Goal: Task Accomplishment & Management: Manage account settings

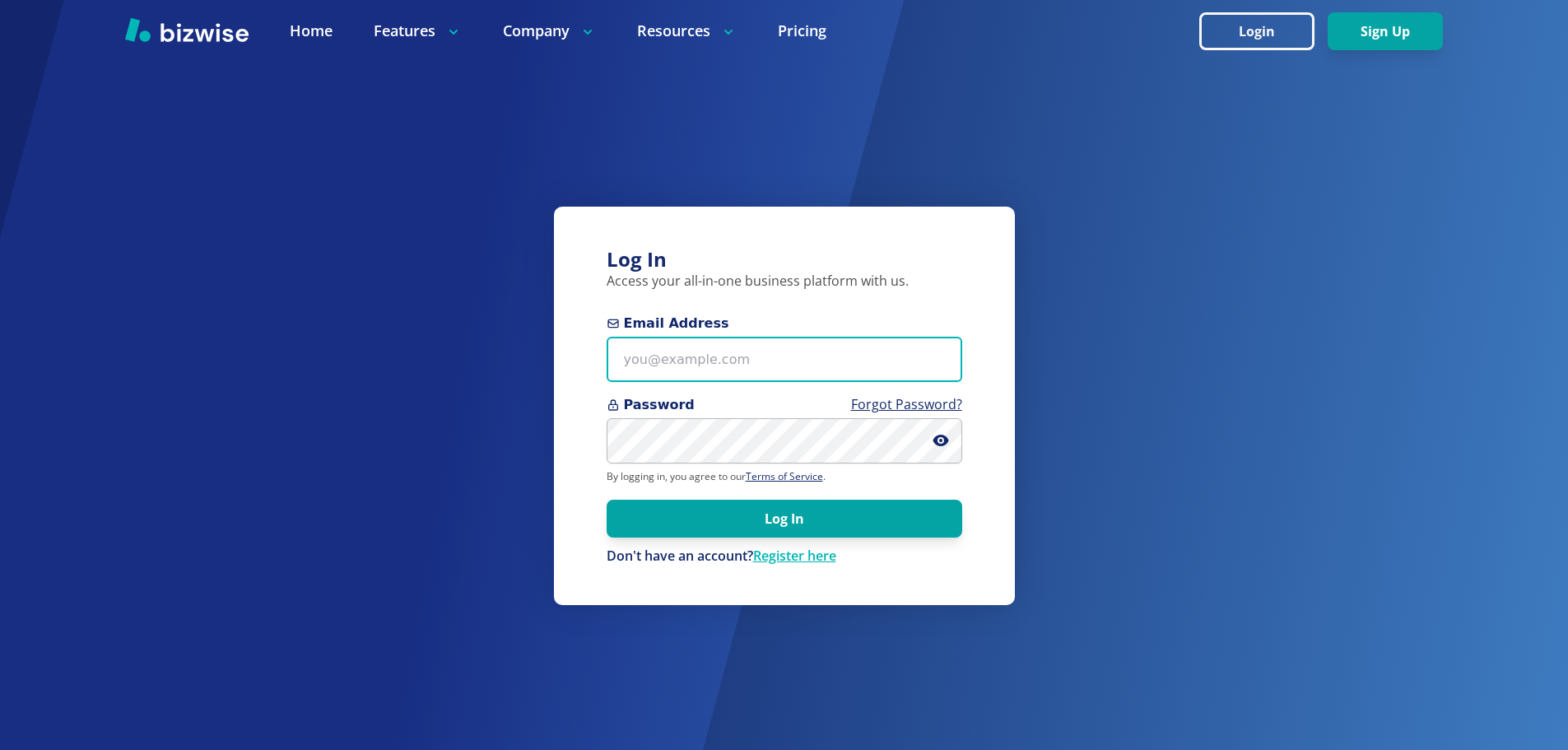
click at [791, 375] on input "Email Address" at bounding box center [784, 359] width 355 height 45
type input "eandersendizon@gmail.com"
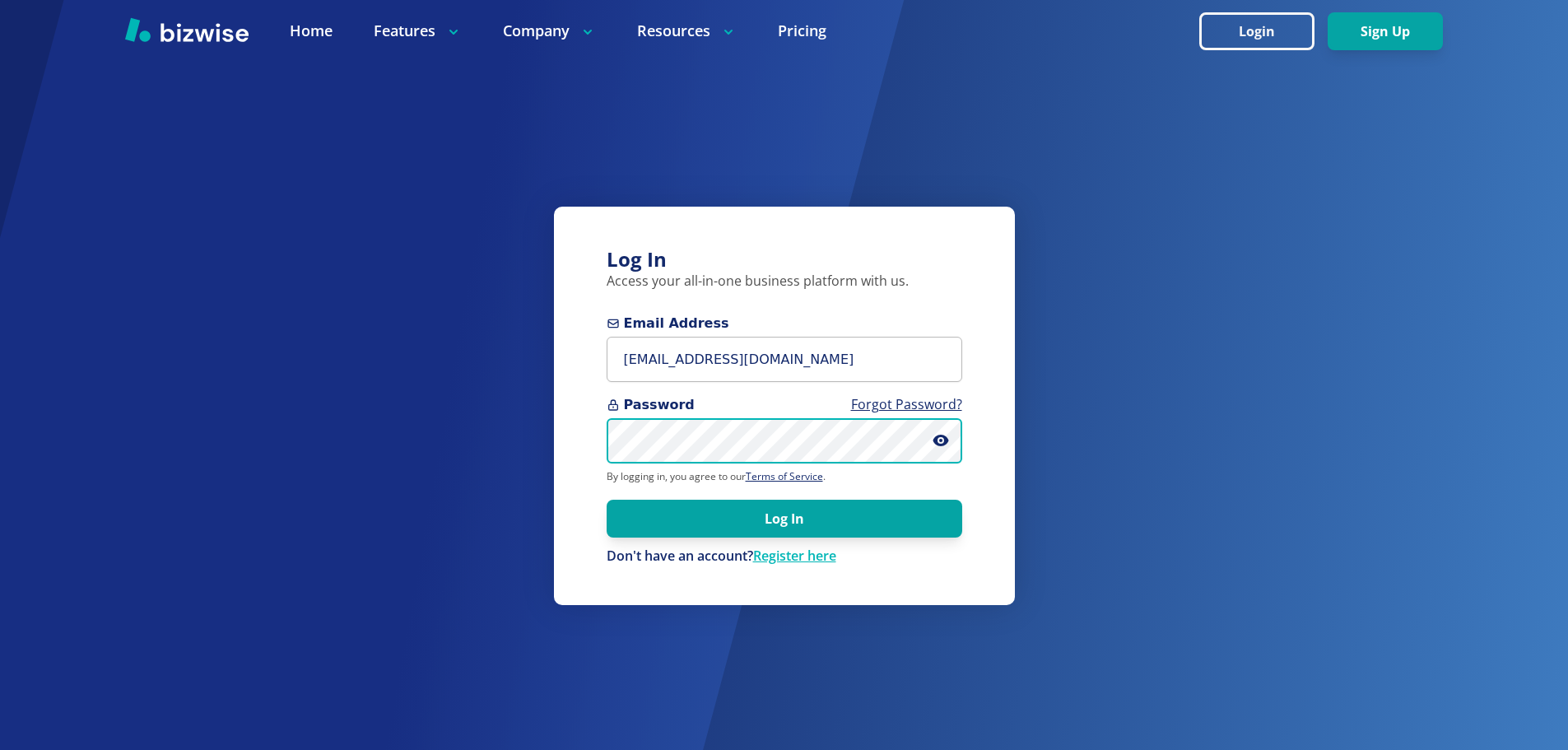
click at [607, 499] on button "Log In" at bounding box center [784, 518] width 355 height 38
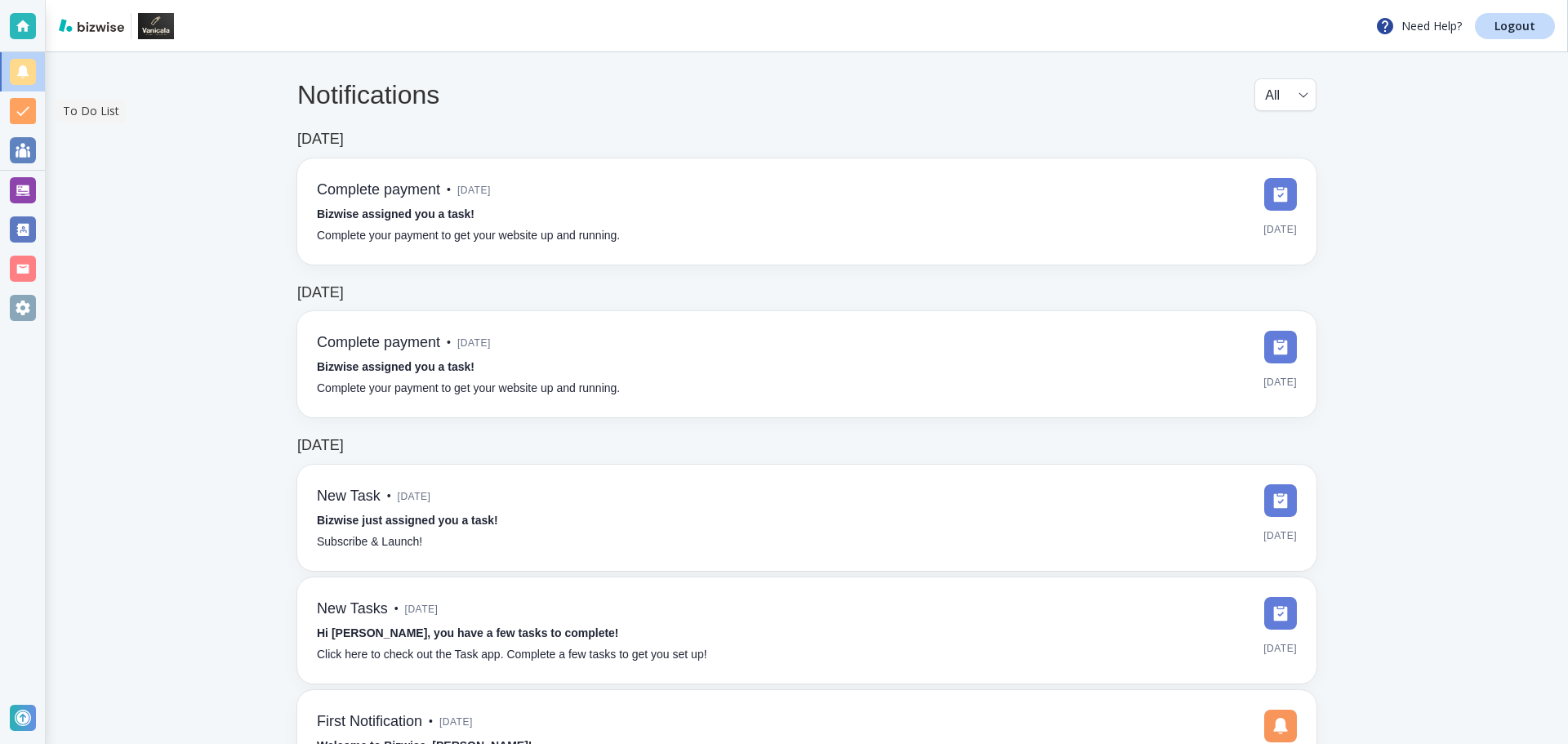
click at [19, 110] on div at bounding box center [22, 111] width 26 height 26
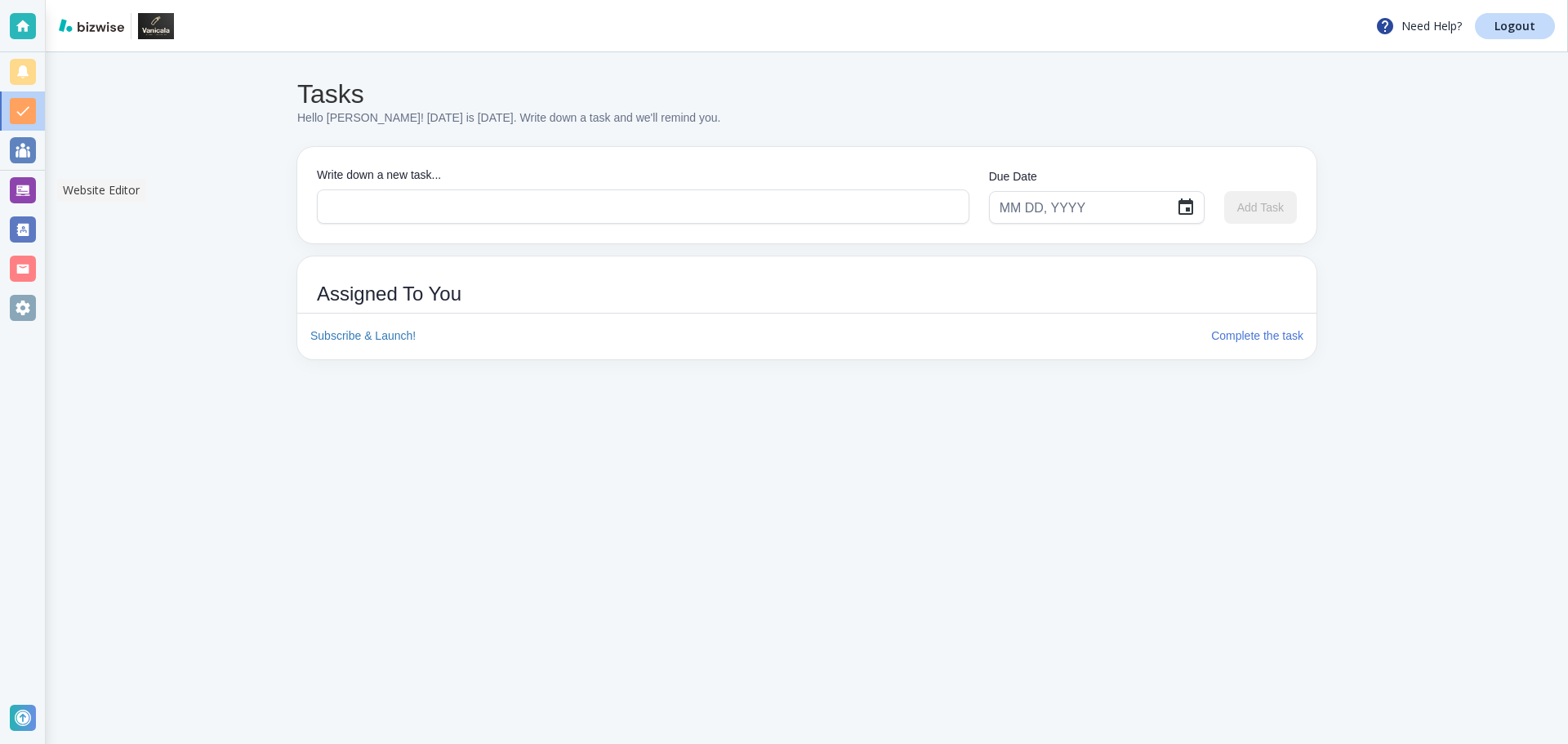
click at [24, 206] on div at bounding box center [22, 190] width 45 height 40
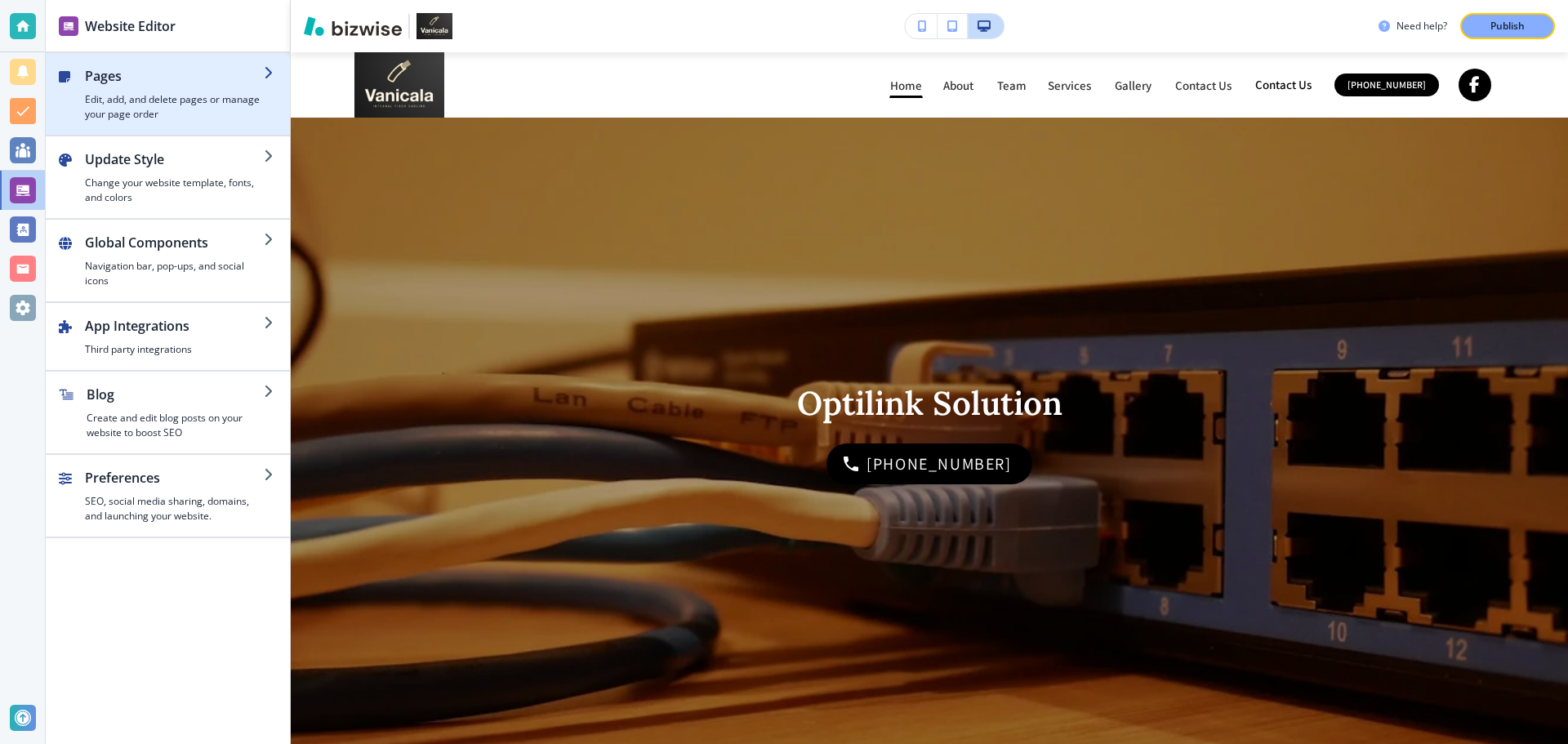
click at [185, 101] on h4 "Edit, add, and delete pages or manage your page order" at bounding box center [175, 107] width 179 height 29
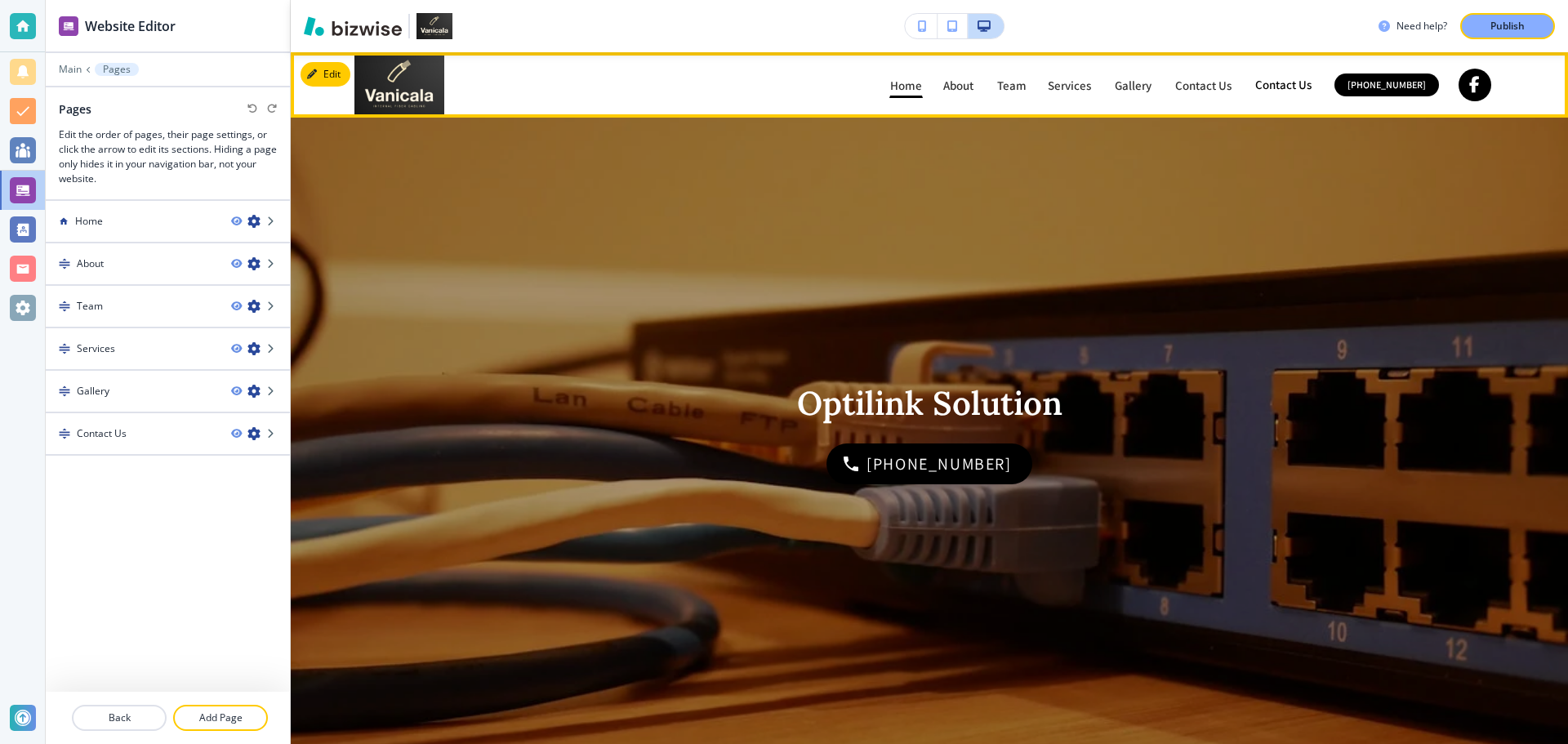
click at [401, 80] on img at bounding box center [477, 85] width 245 height 65
click at [324, 69] on button "Edit" at bounding box center [325, 74] width 50 height 24
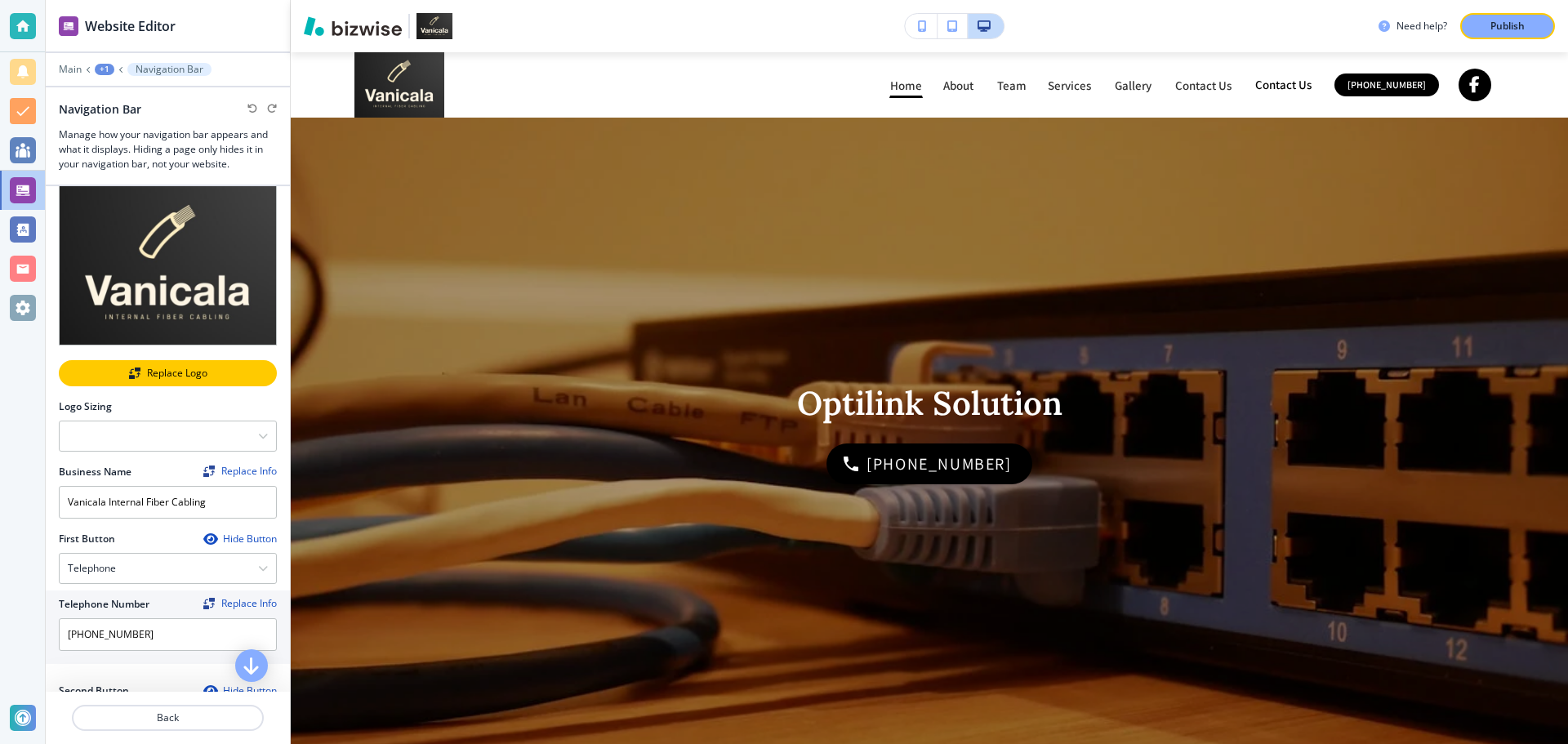
scroll to position [82, 0]
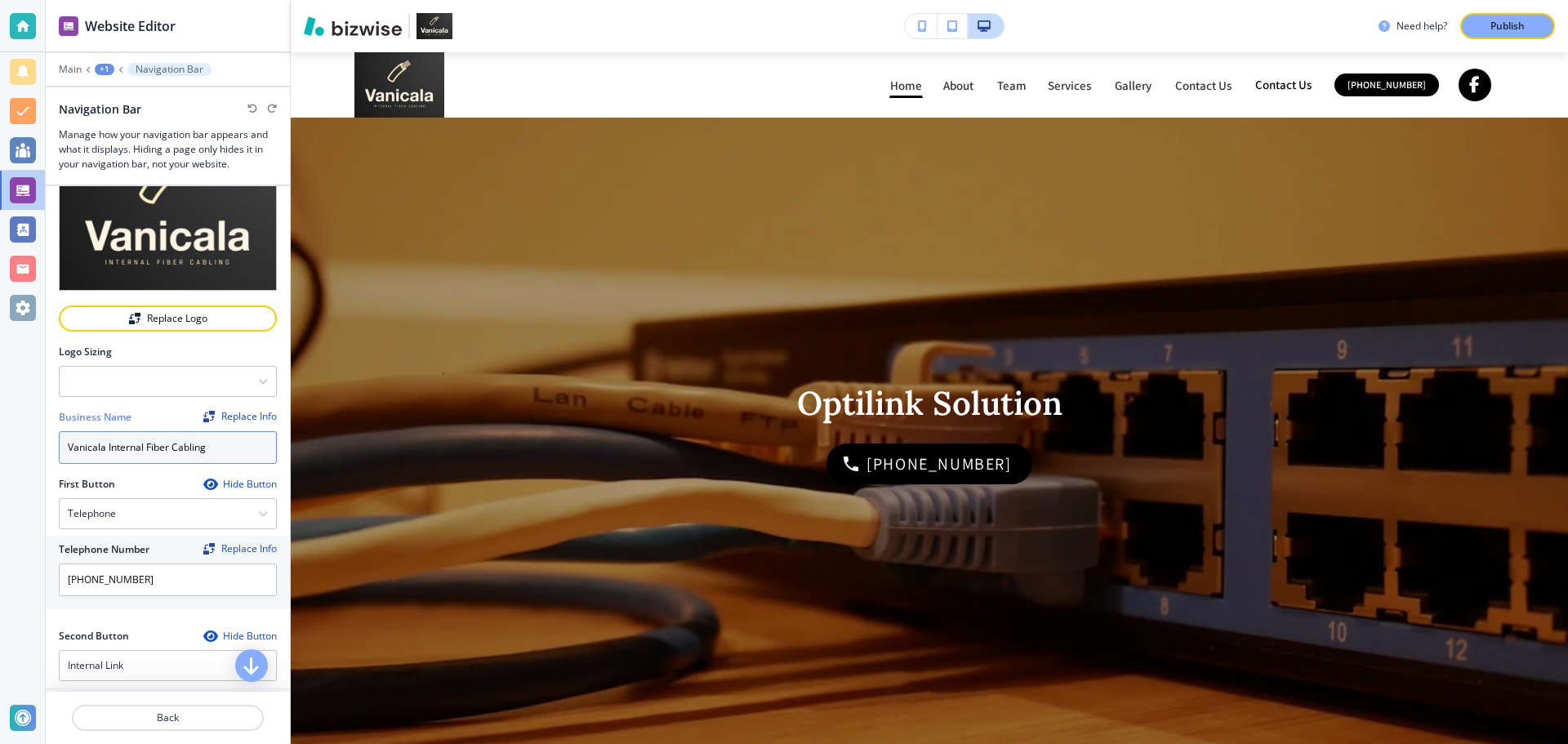
drag, startPoint x: 225, startPoint y: 432, endPoint x: 60, endPoint y: 444, distance: 165.4
click at [60, 444] on input "Vanicala Internal Fiber Cabling" at bounding box center [167, 447] width 218 height 33
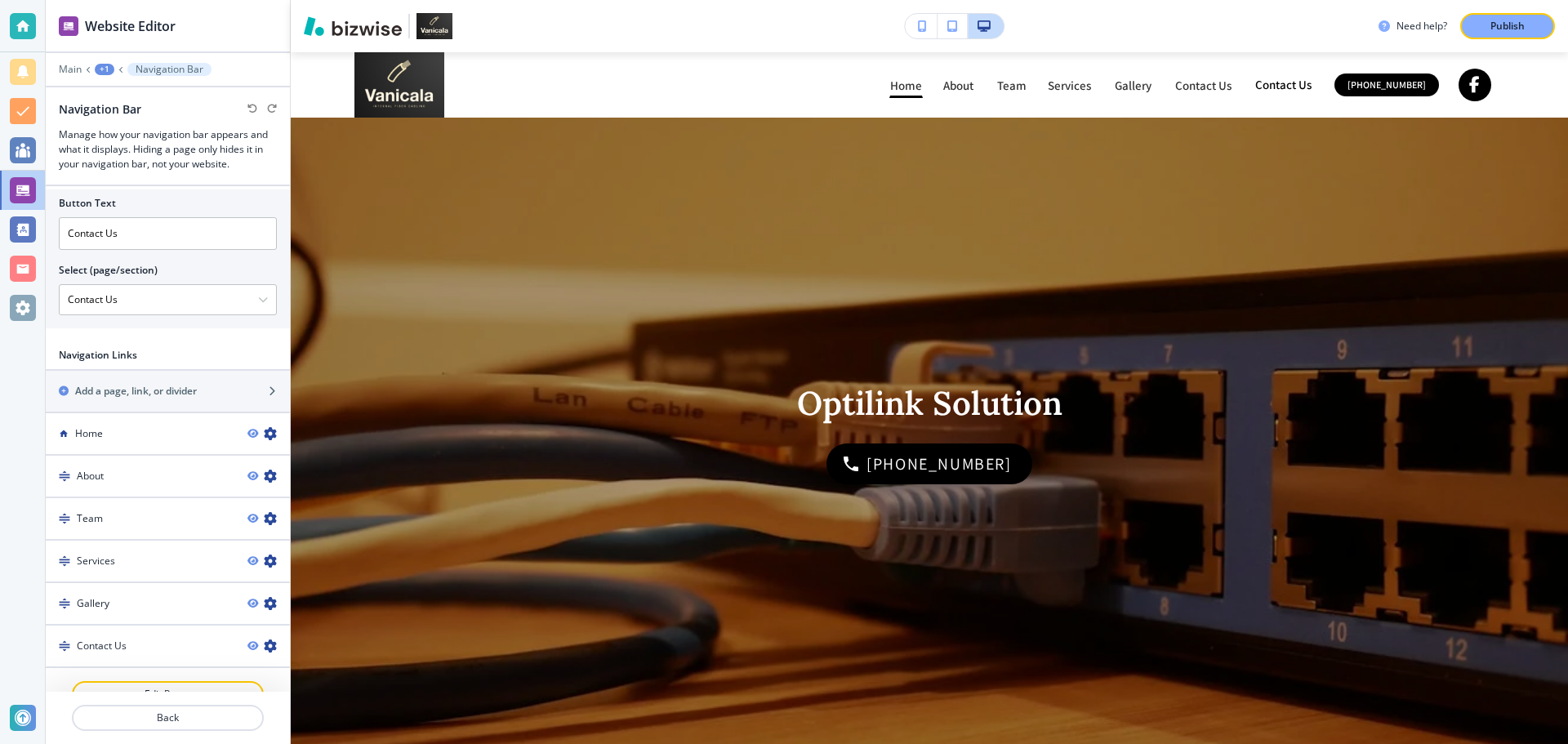
scroll to position [600, 0]
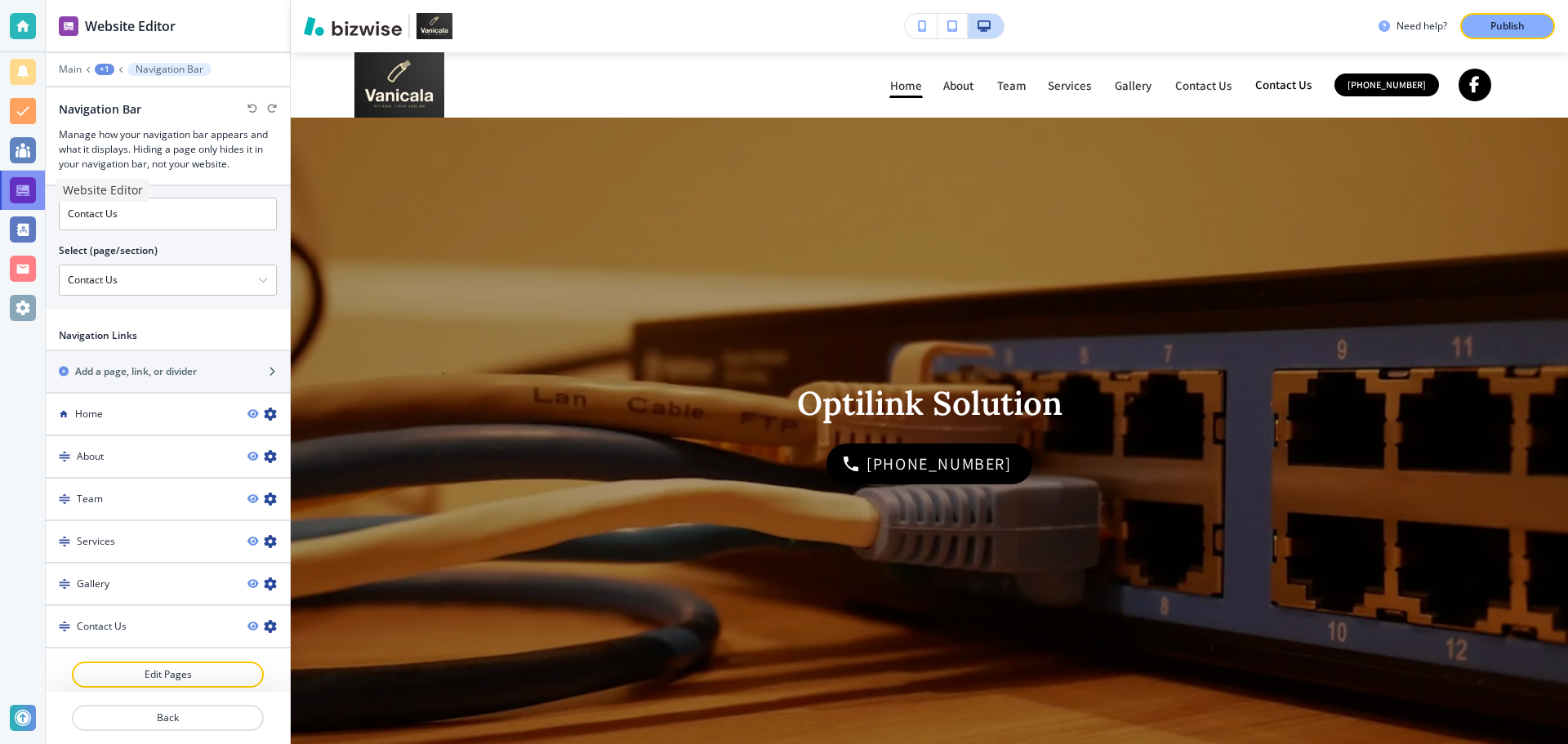
click at [16, 200] on div at bounding box center [22, 190] width 26 height 26
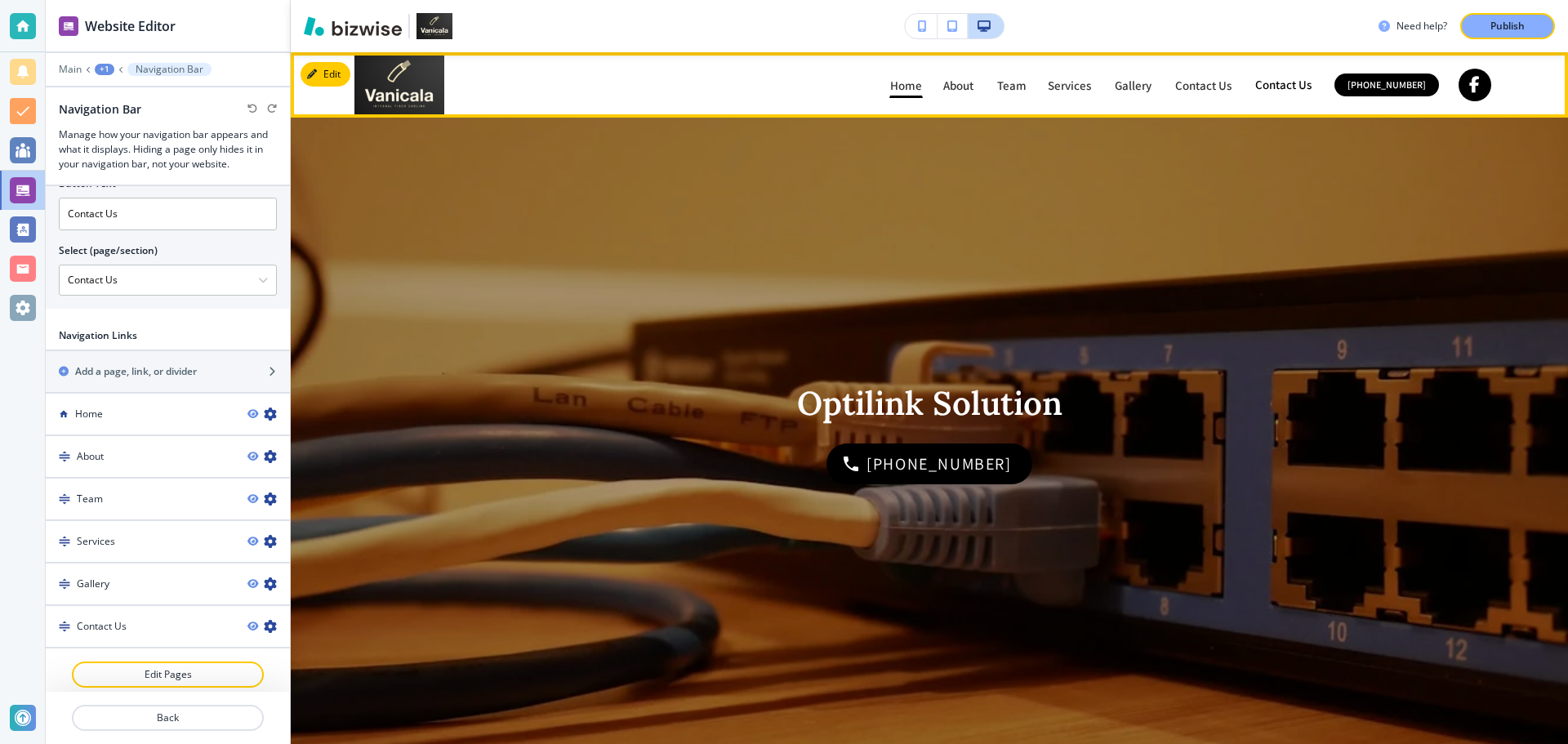
click at [988, 94] on div "About About" at bounding box center [969, 85] width 54 height 26
click at [963, 76] on link "About About" at bounding box center [960, 85] width 34 height 26
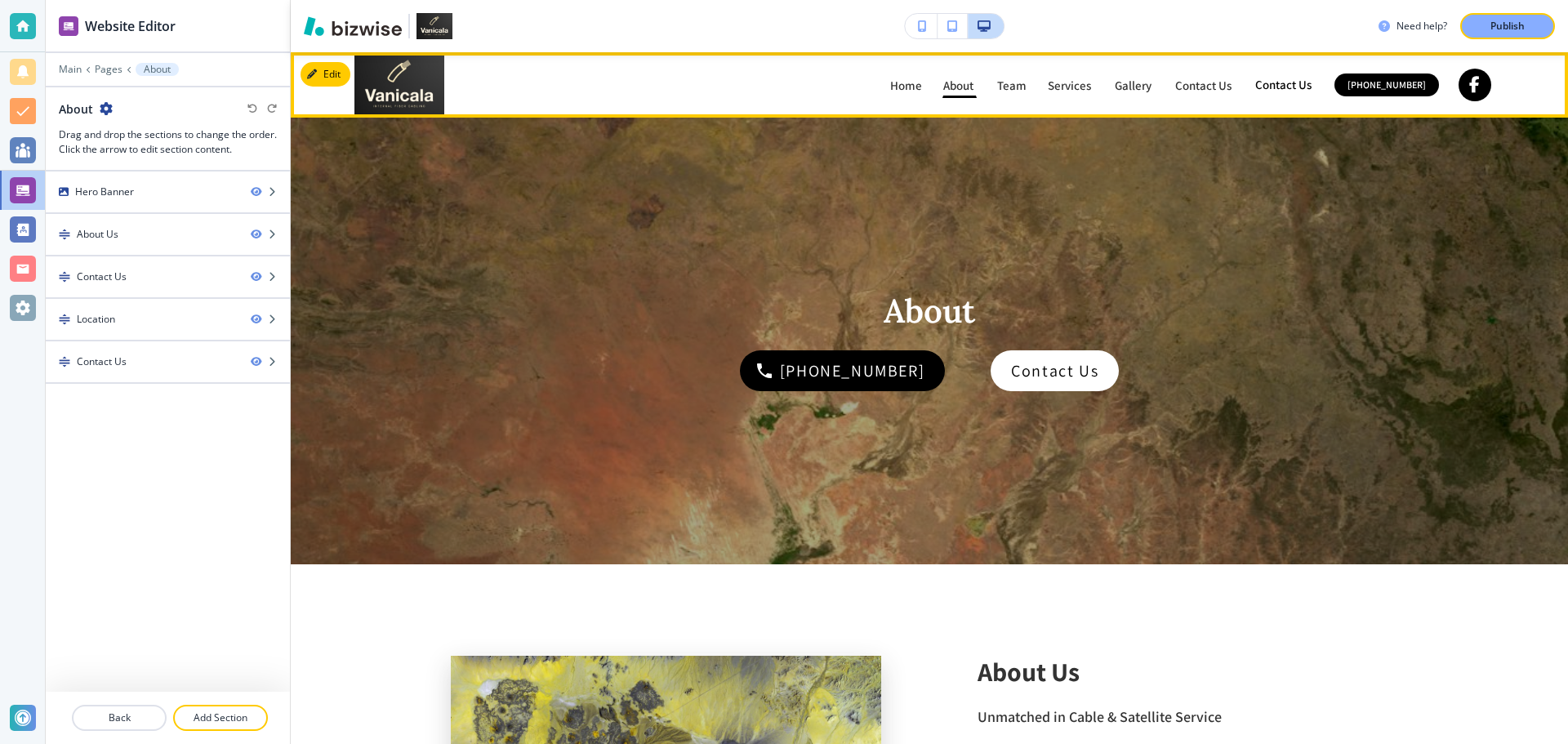
click at [1055, 83] on p "Services" at bounding box center [1070, 85] width 46 height 12
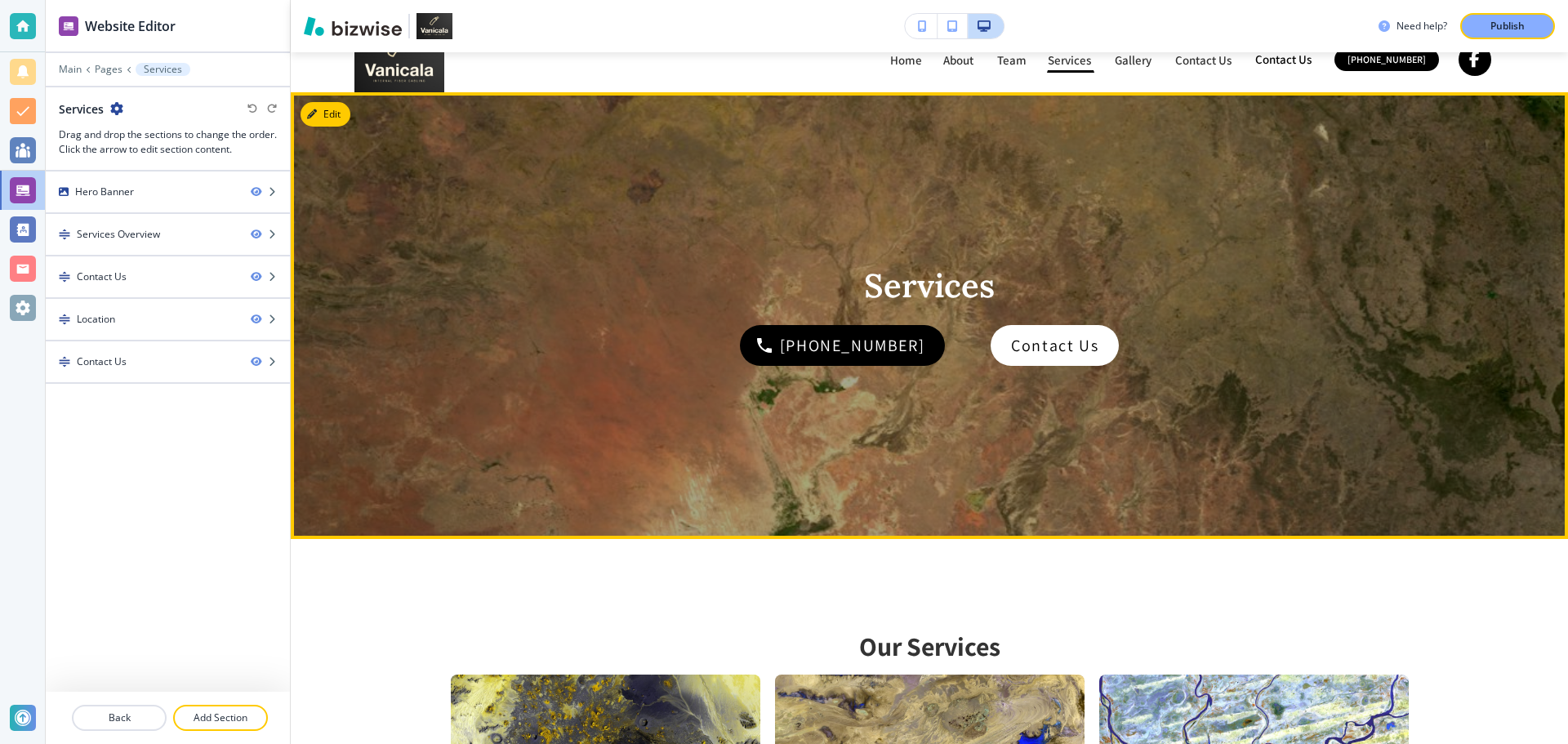
scroll to position [0, 0]
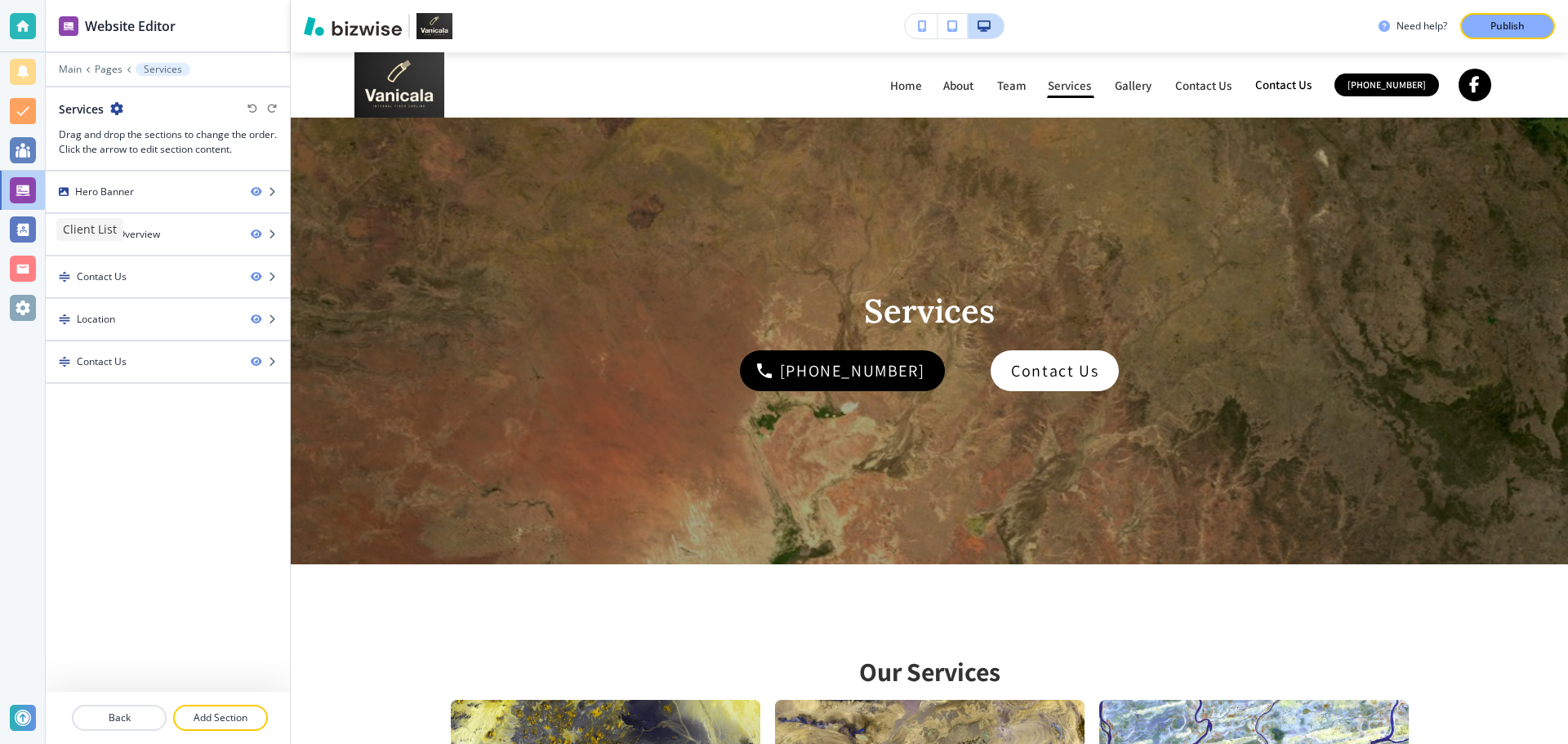
click at [25, 232] on div at bounding box center [22, 230] width 26 height 26
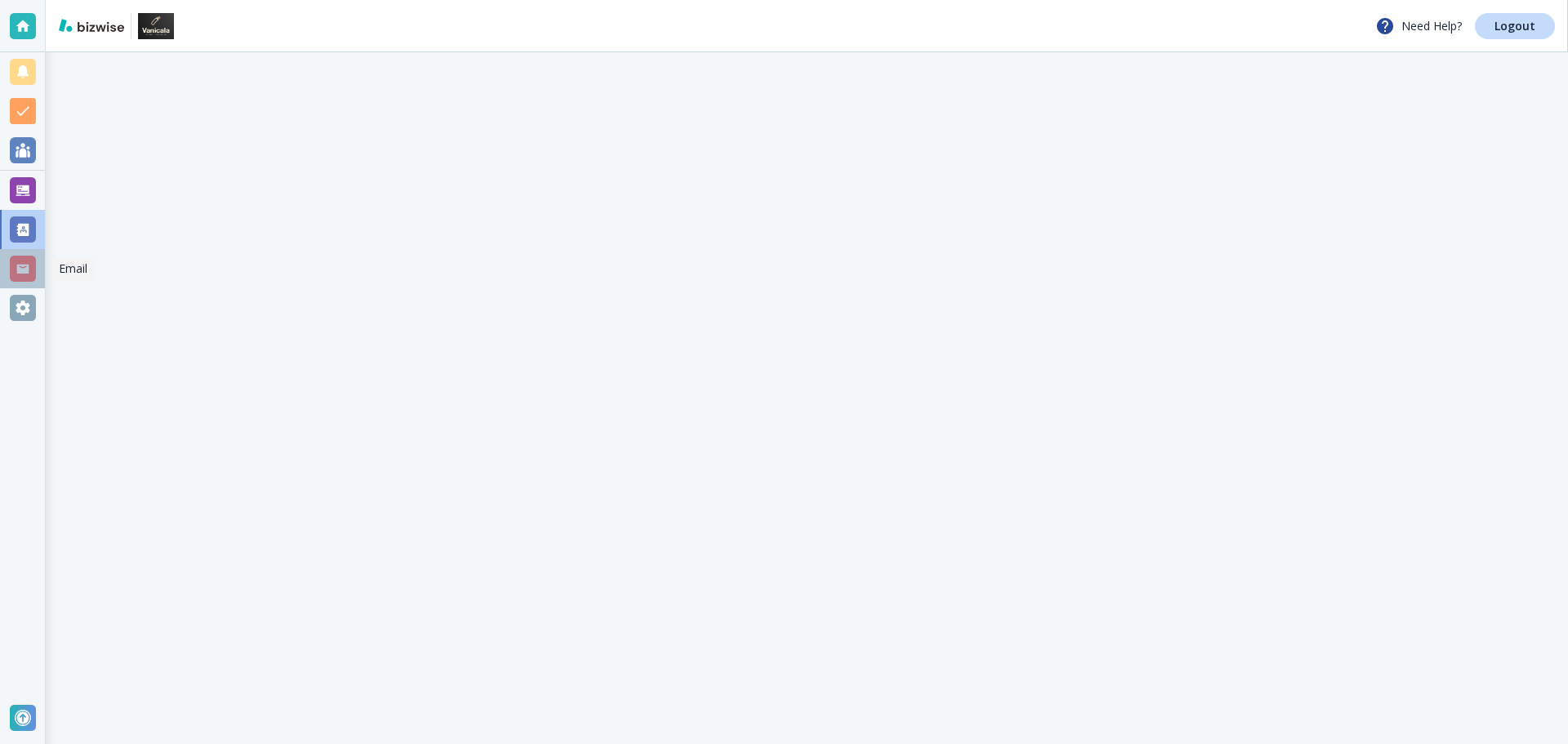
click at [10, 266] on div at bounding box center [22, 268] width 26 height 26
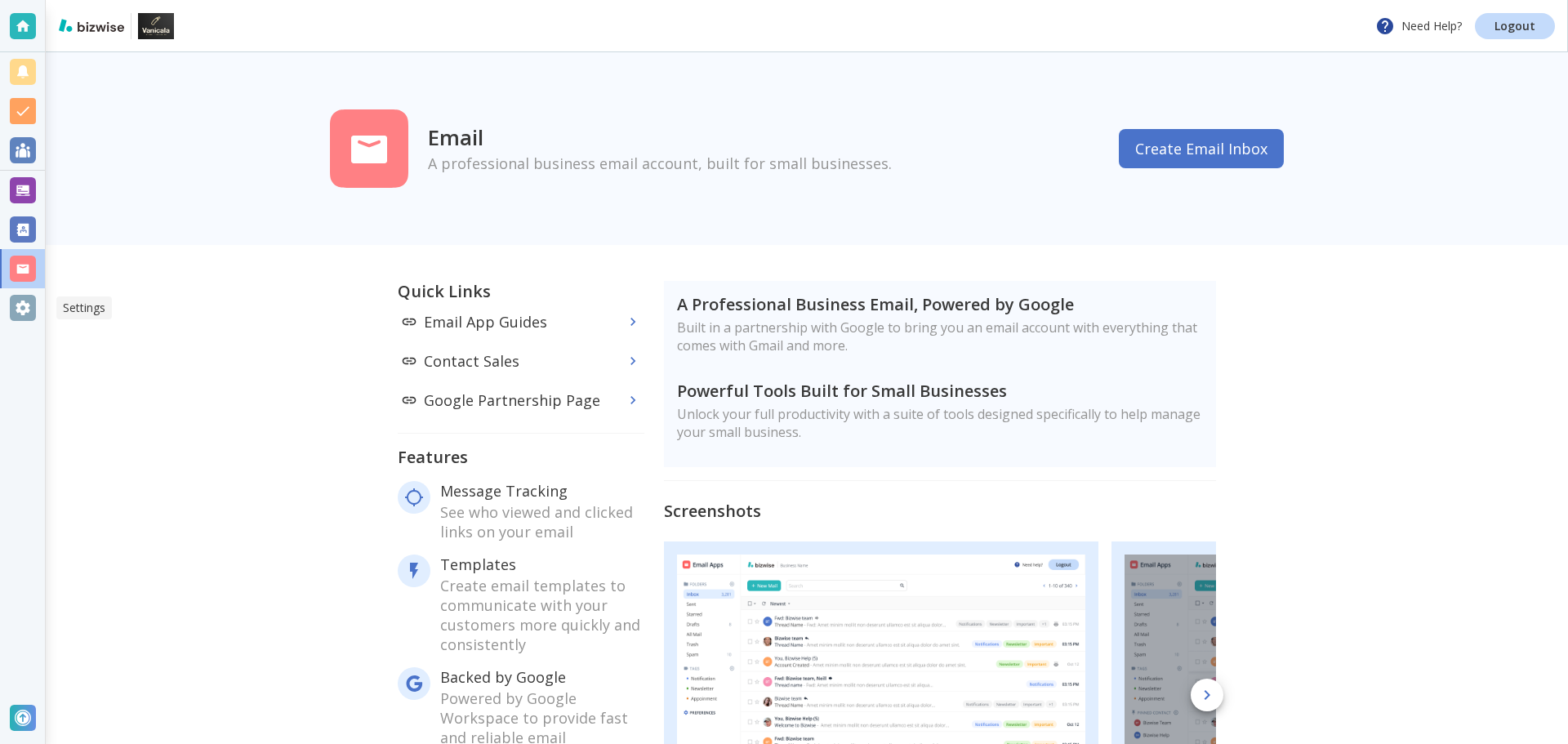
click at [20, 298] on div at bounding box center [22, 308] width 26 height 26
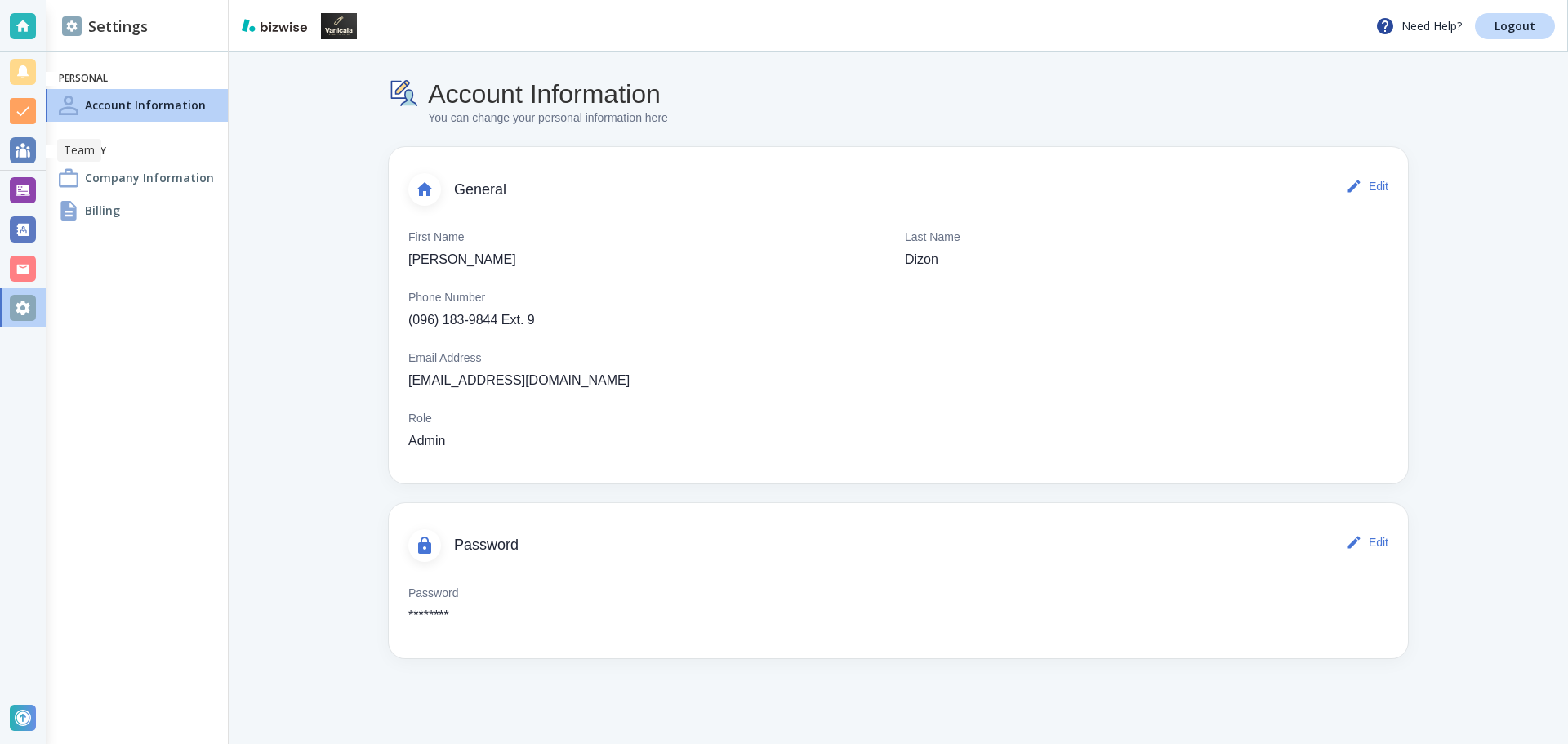
click at [17, 101] on div at bounding box center [22, 111] width 26 height 26
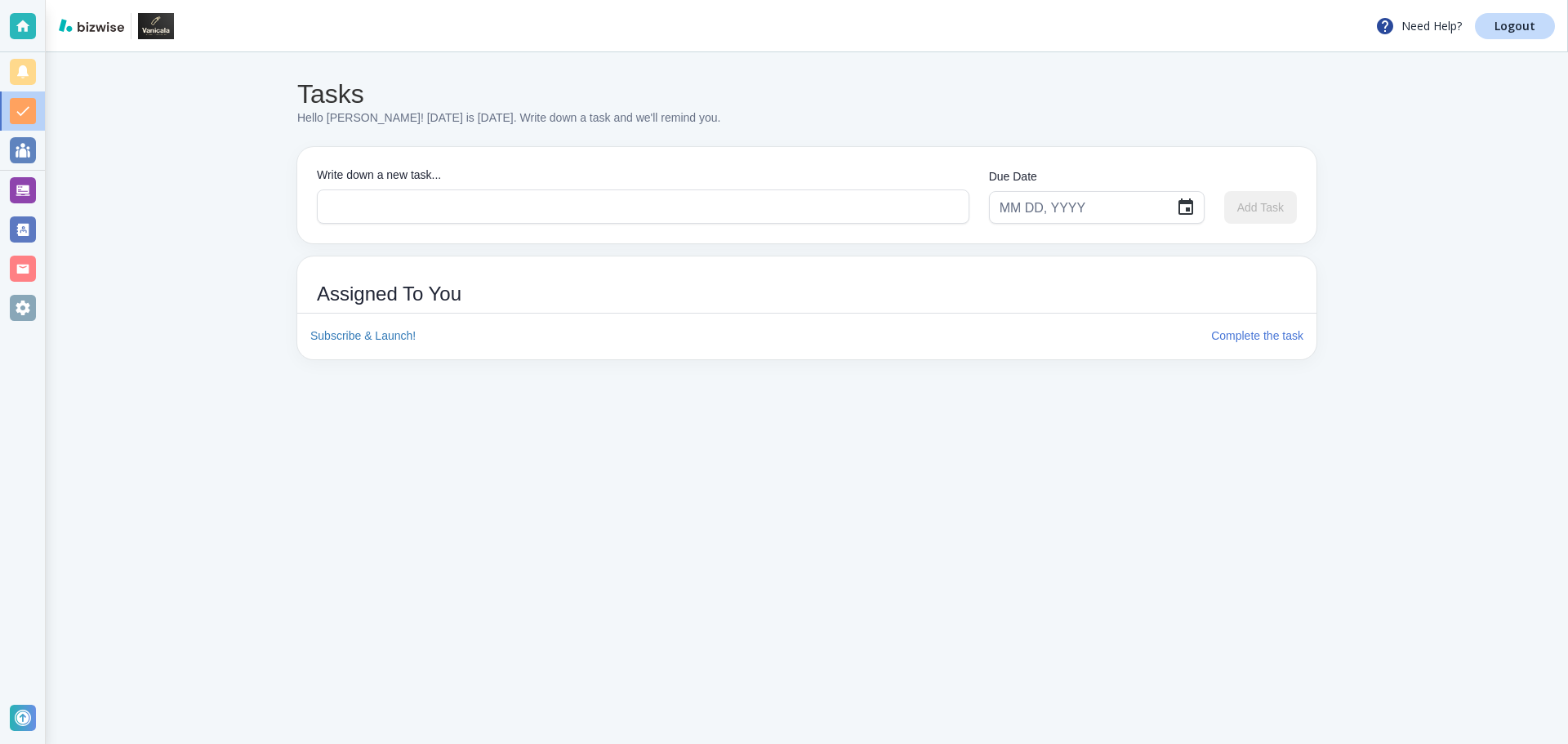
click at [11, 83] on div at bounding box center [22, 71] width 26 height 26
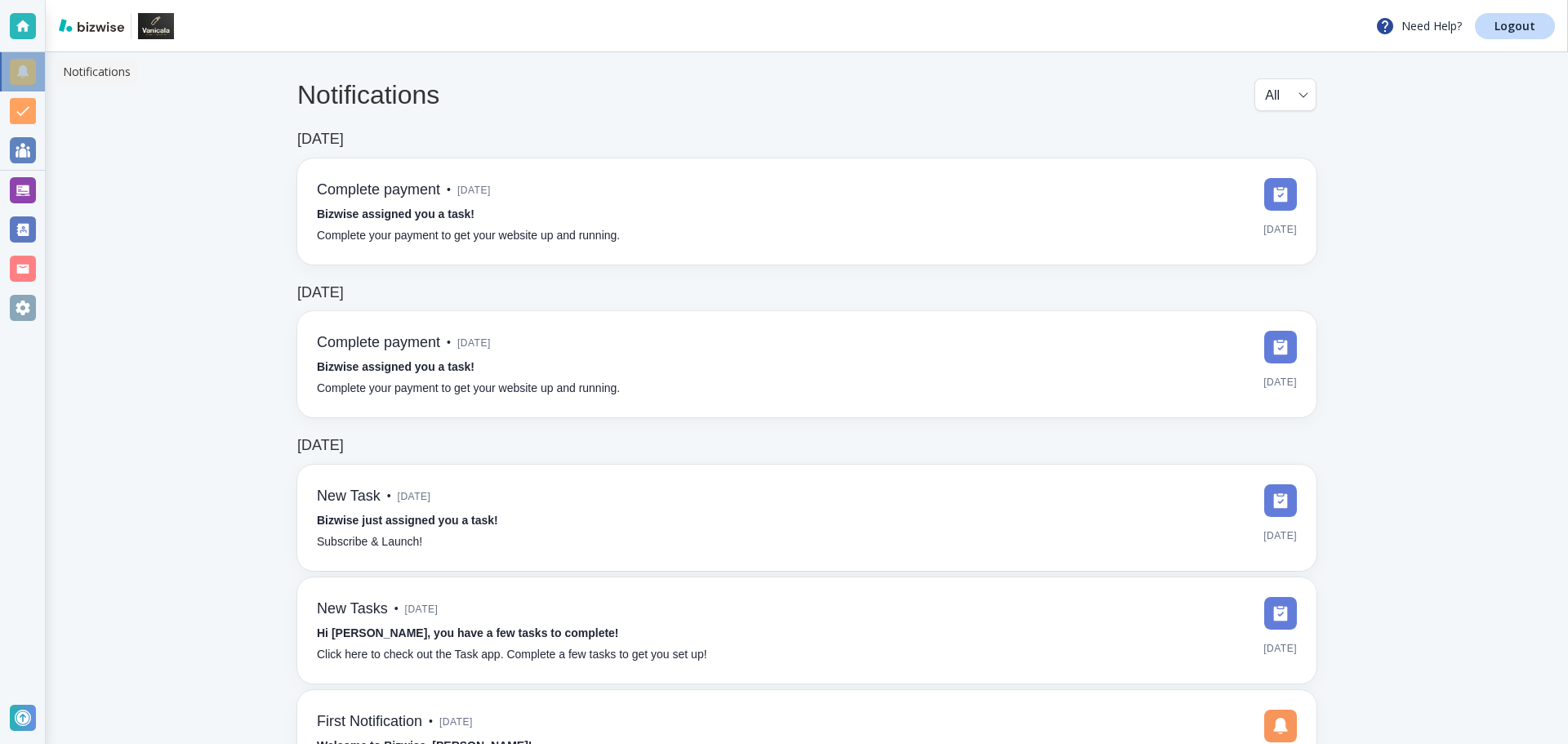
click at [32, 69] on div at bounding box center [22, 71] width 26 height 26
click at [27, 132] on div at bounding box center [22, 151] width 45 height 40
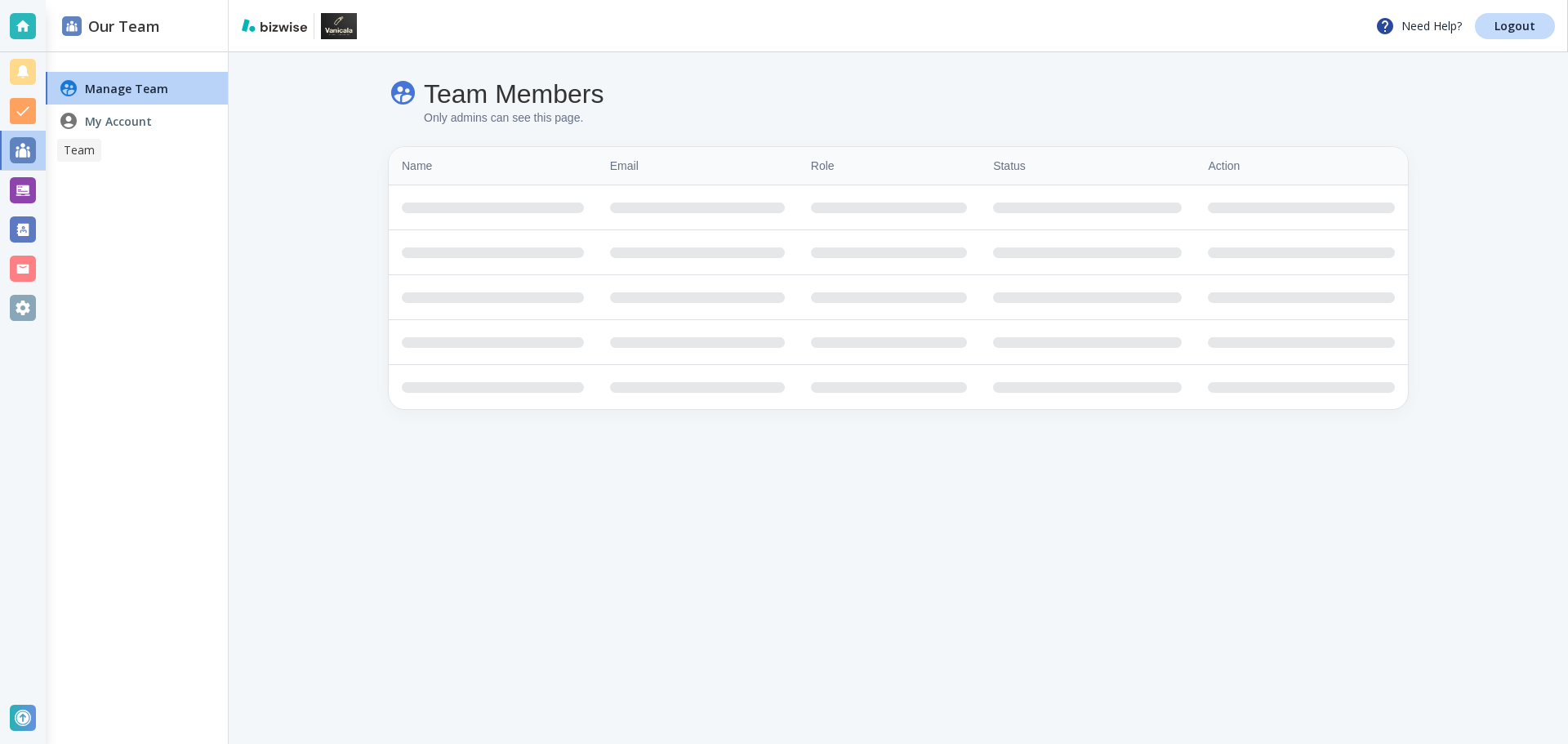
click at [25, 110] on div at bounding box center [22, 111] width 26 height 26
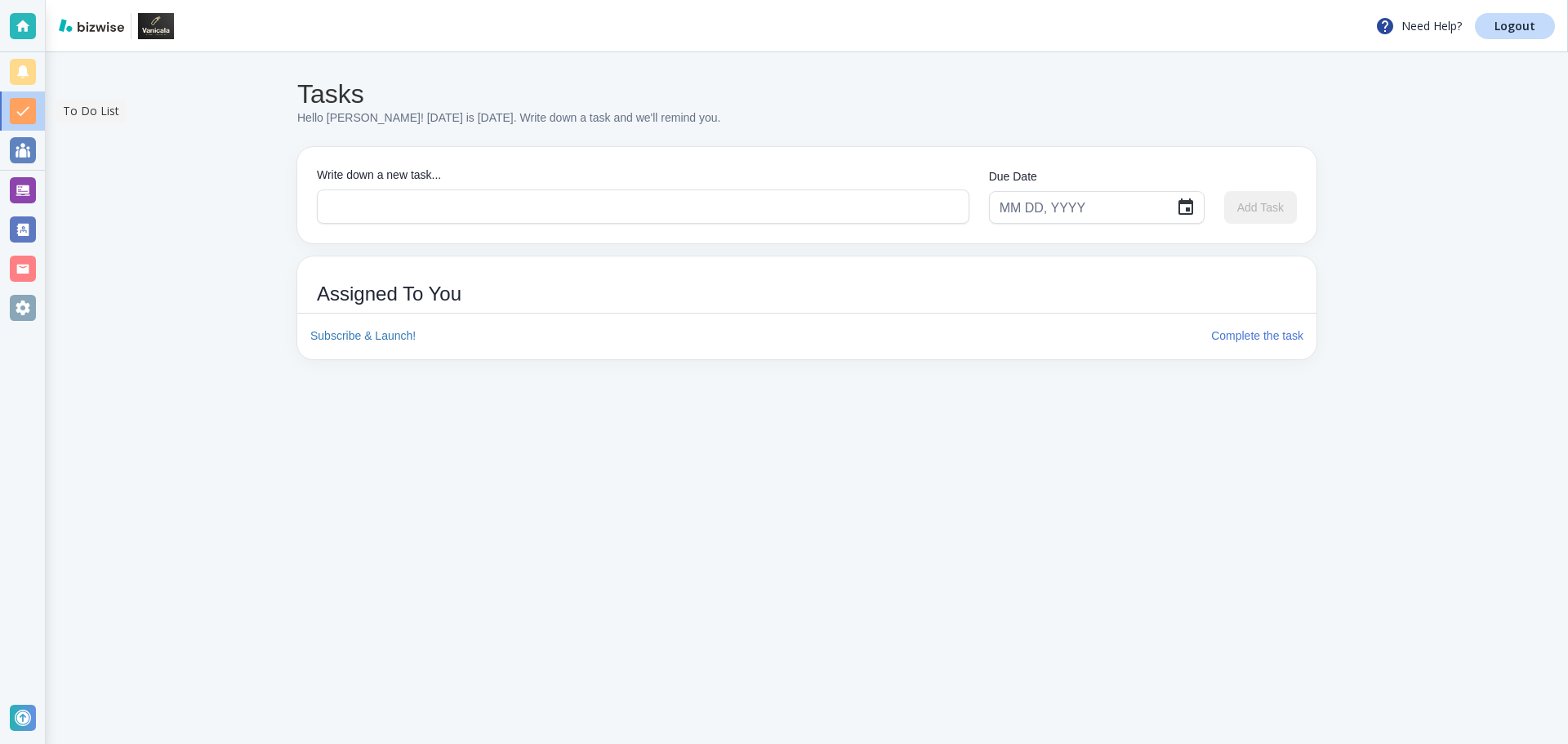
click at [34, 150] on div at bounding box center [22, 150] width 26 height 26
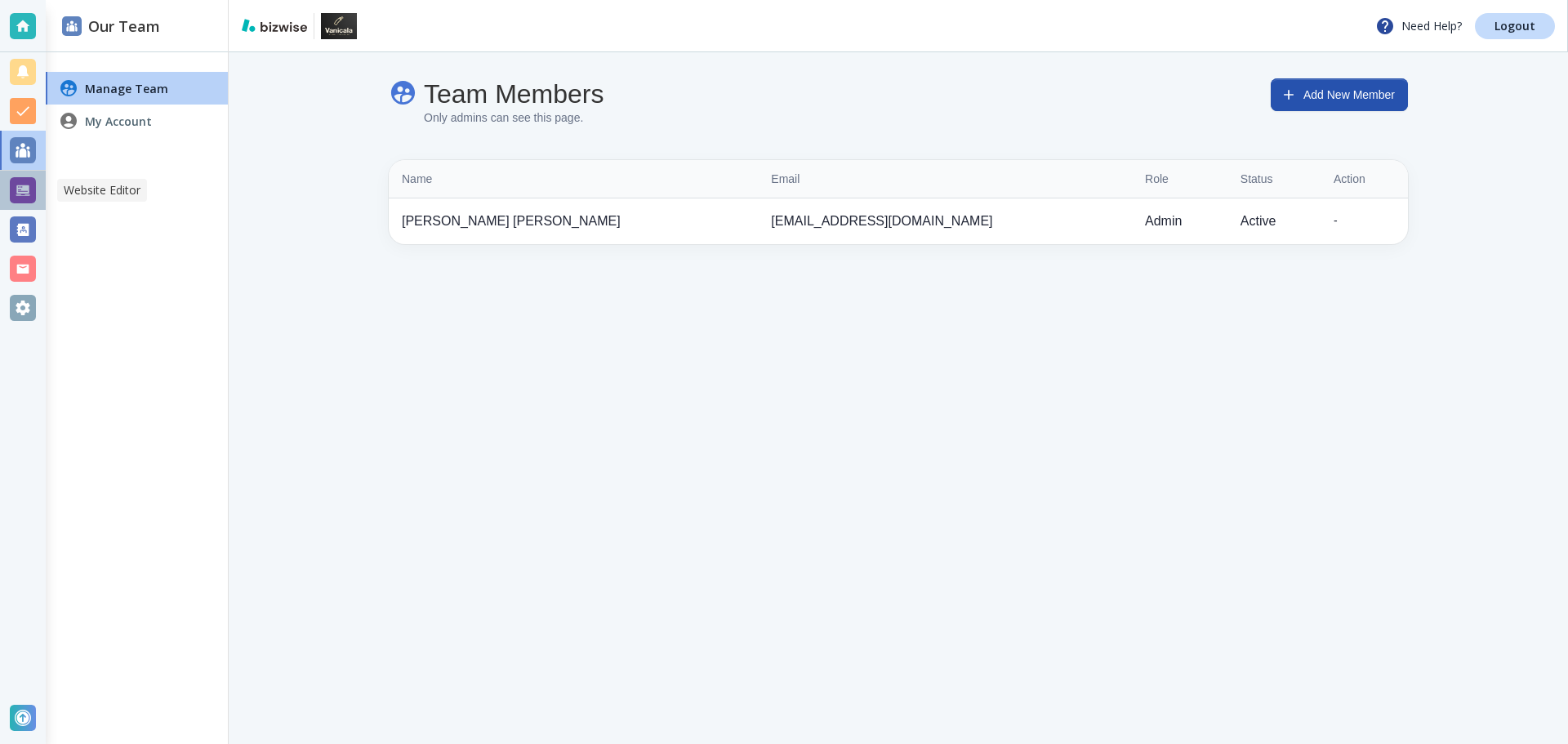
click at [18, 199] on div at bounding box center [22, 190] width 26 height 26
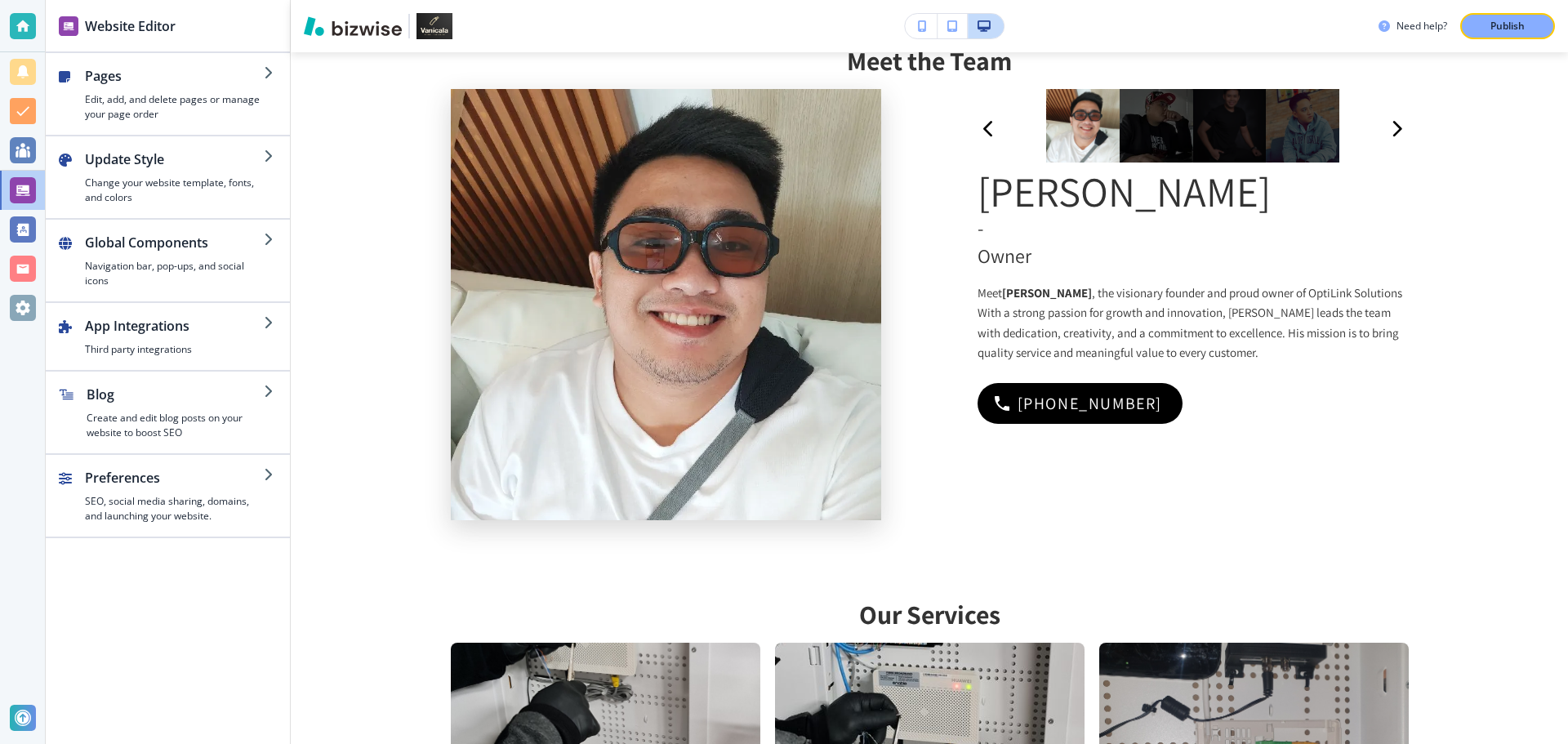
scroll to position [1307, 0]
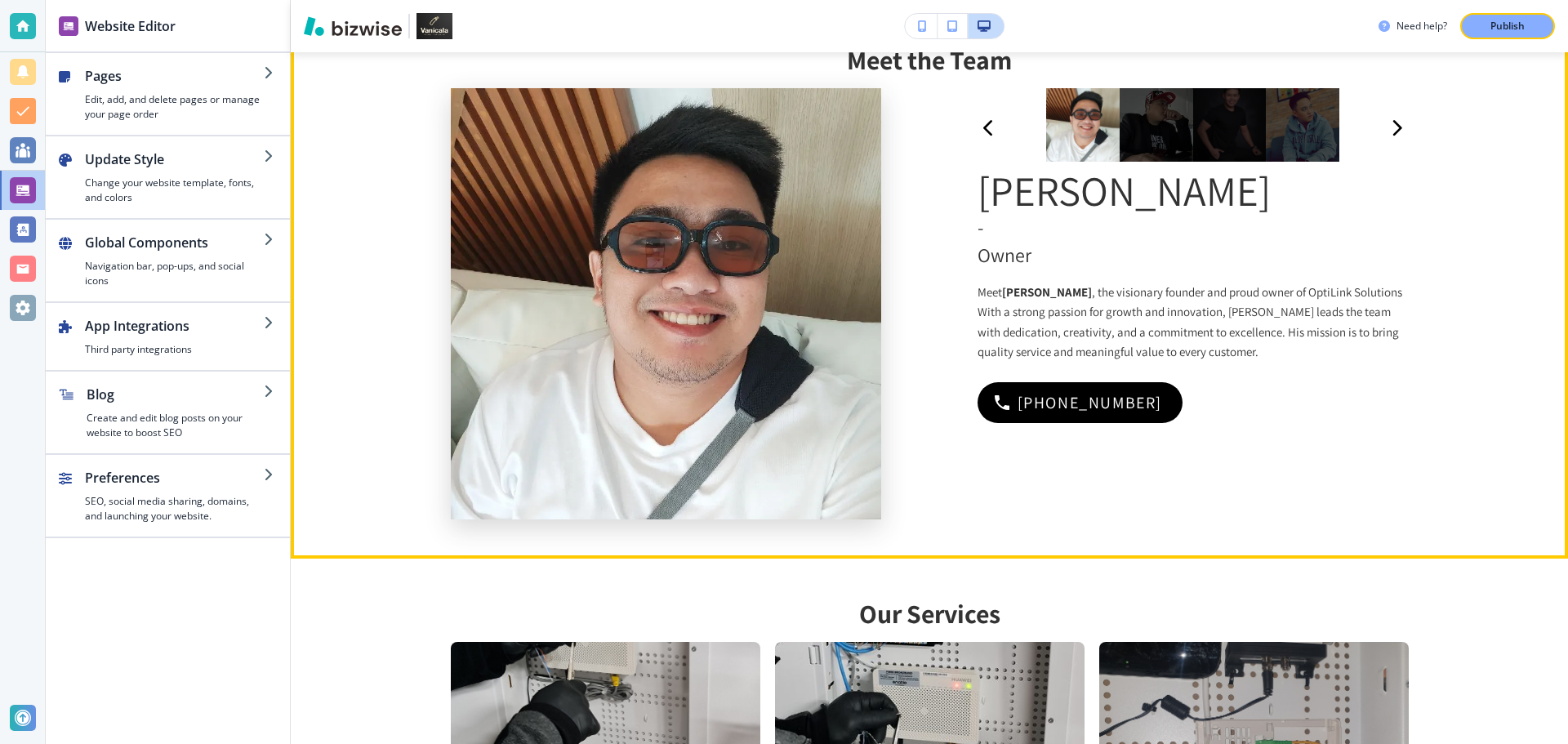
click at [812, 237] on img at bounding box center [666, 304] width 431 height 431
click at [939, 218] on div "George Capulong - Owner Meet George Capulong , the visionary founder and proud …" at bounding box center [930, 304] width 958 height 431
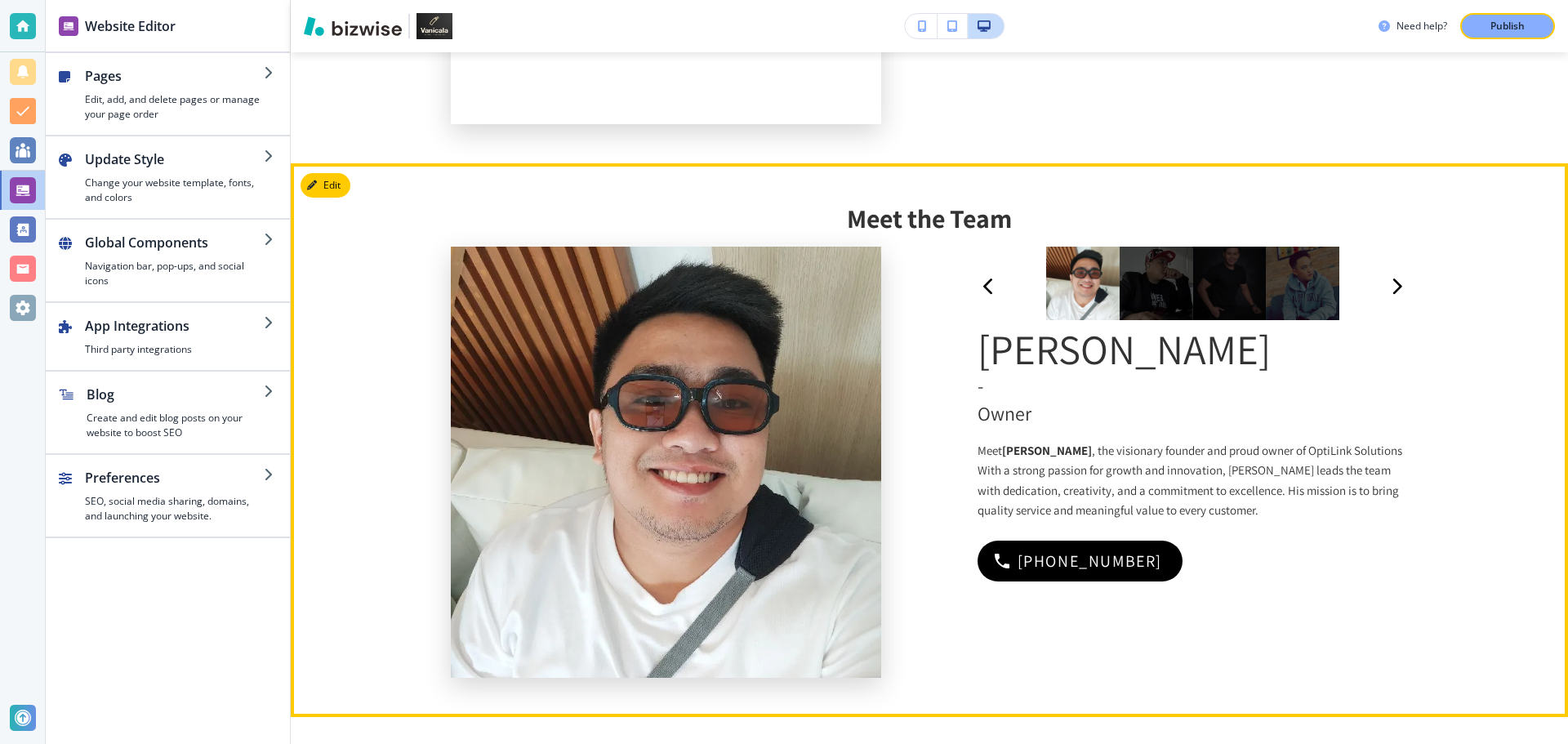
scroll to position [1061, 0]
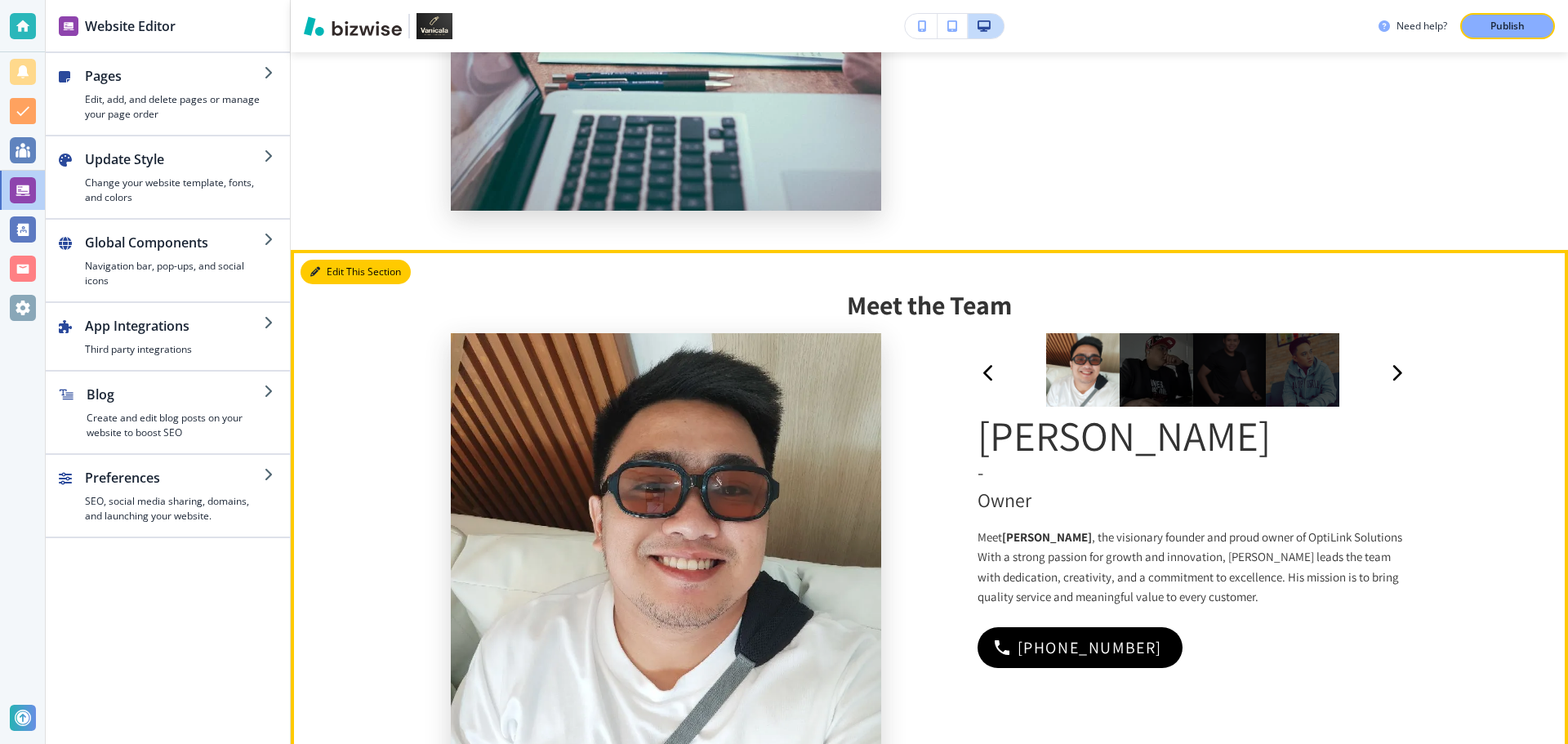
click at [341, 260] on button "Edit This Section" at bounding box center [355, 272] width 110 height 24
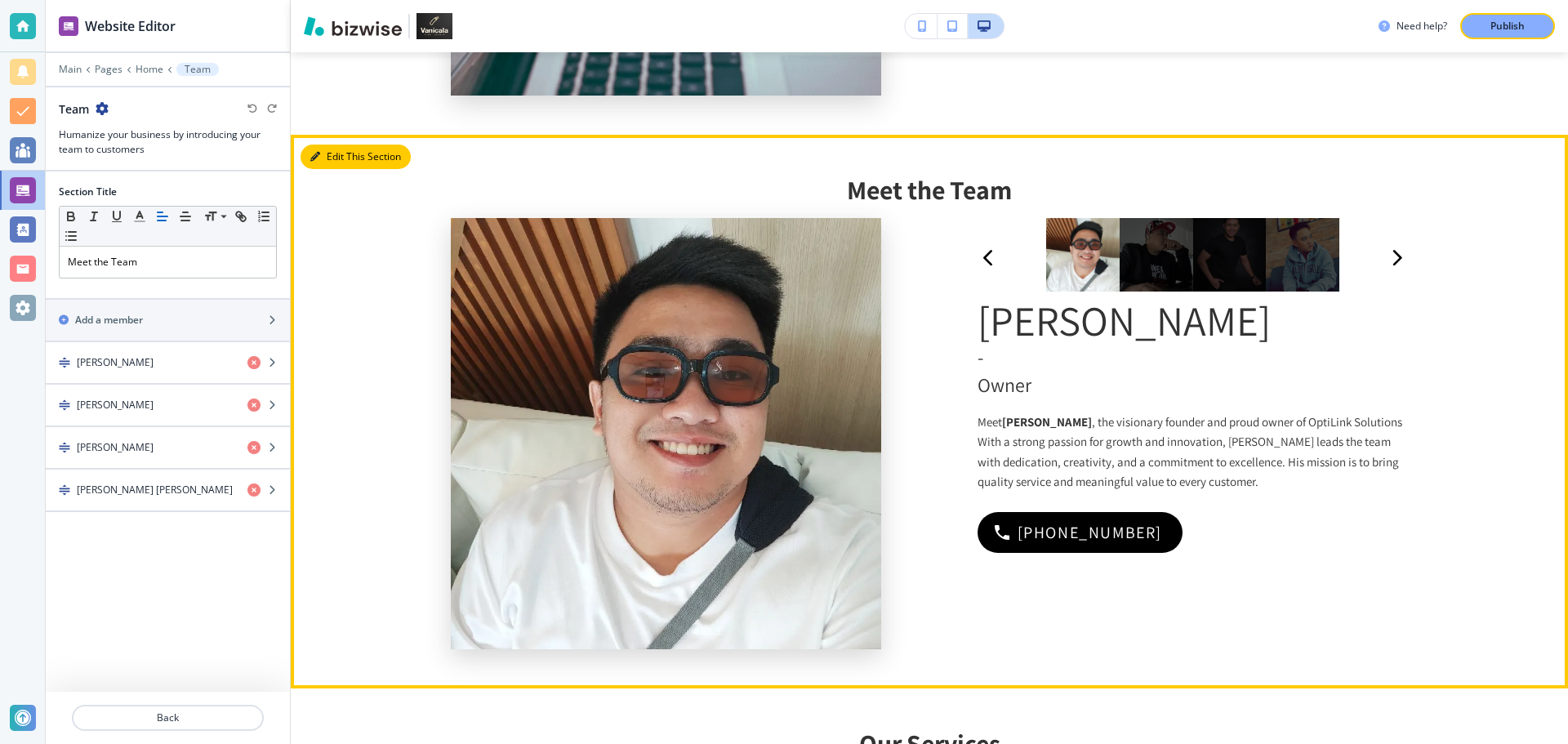
scroll to position [1255, 0]
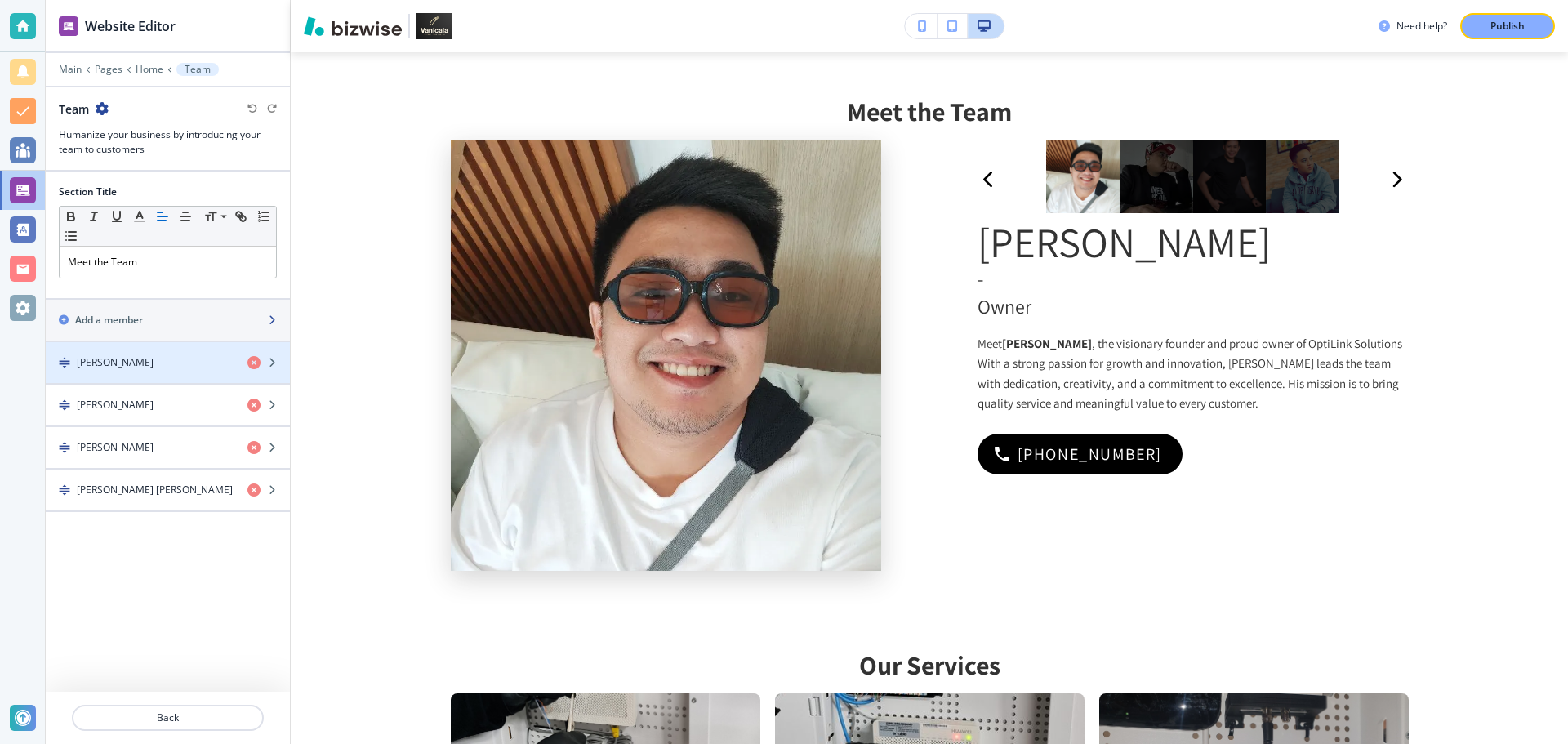
click at [162, 329] on div "button" at bounding box center [168, 334] width 244 height 13
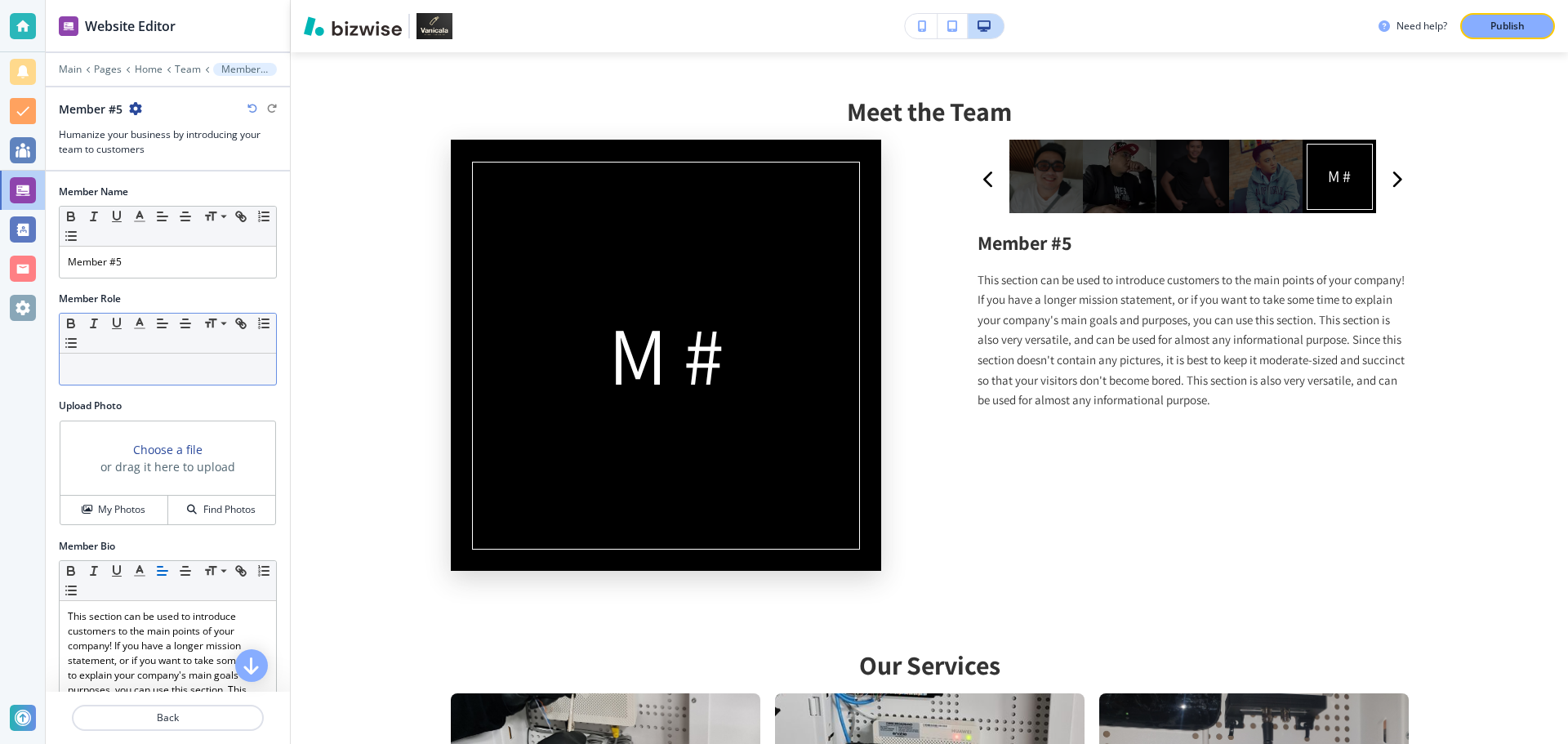
click at [100, 372] on p at bounding box center [168, 369] width 200 height 15
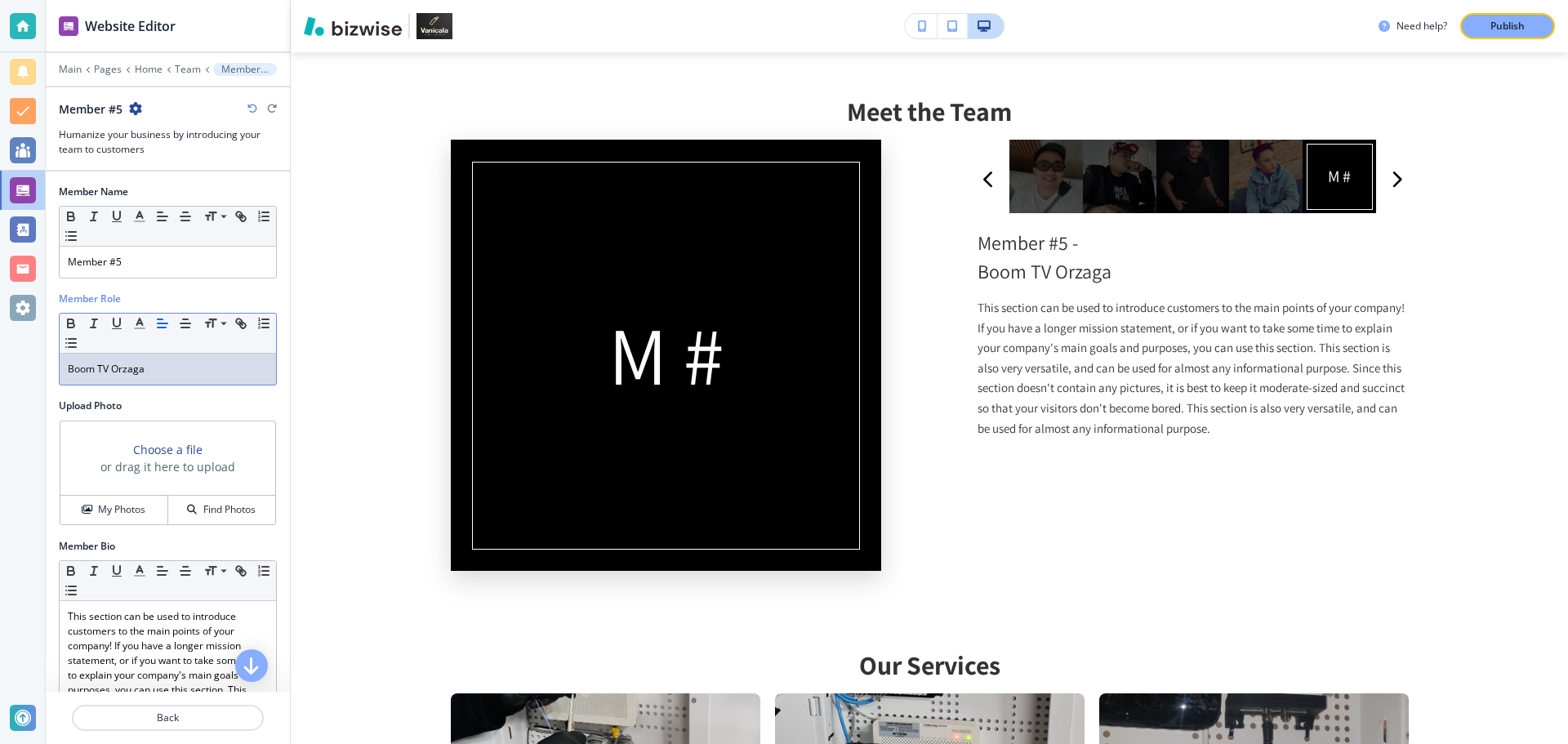
click at [290, 383] on div "Website Editor Main Pages Home Team Member #5 Member #5 Humanize your business …" at bounding box center [168, 372] width 245 height 744
click at [112, 505] on h4 "My Photos" at bounding box center [121, 509] width 47 height 15
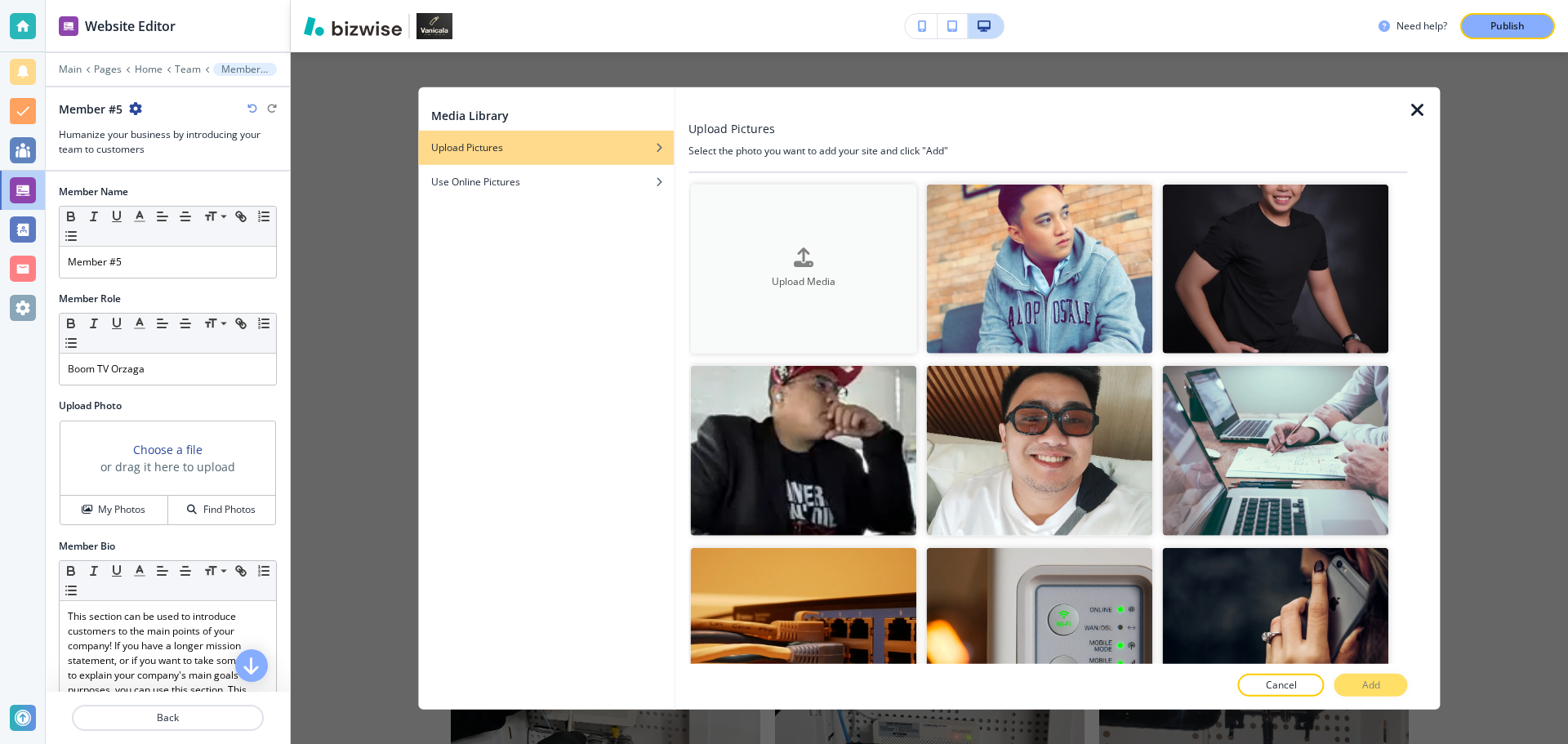
click at [784, 251] on div "Upload Media" at bounding box center [802, 269] width 226 height 41
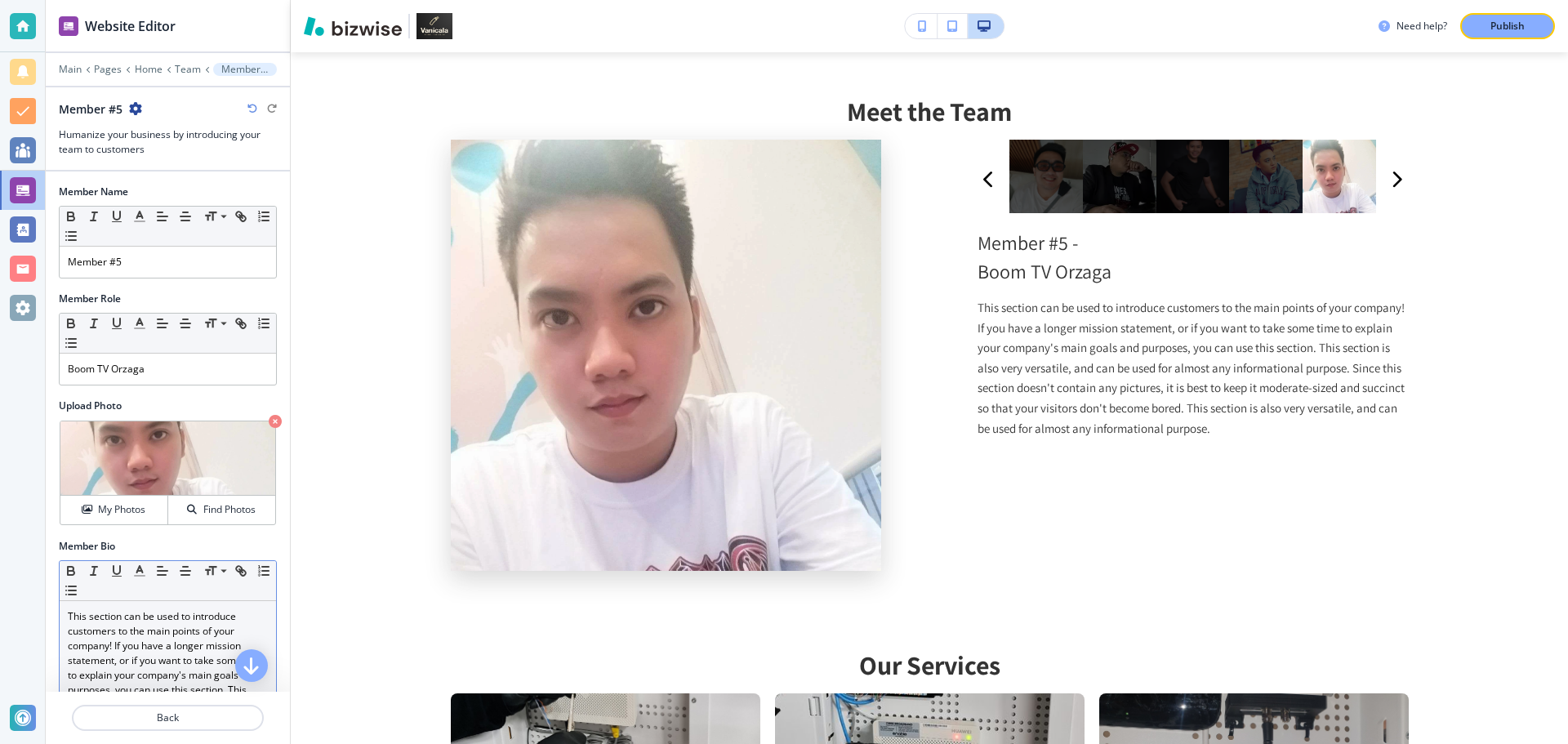
click at [126, 637] on p "This section can be used to introduce customers to the main points of your comp…" at bounding box center [168, 711] width 200 height 206
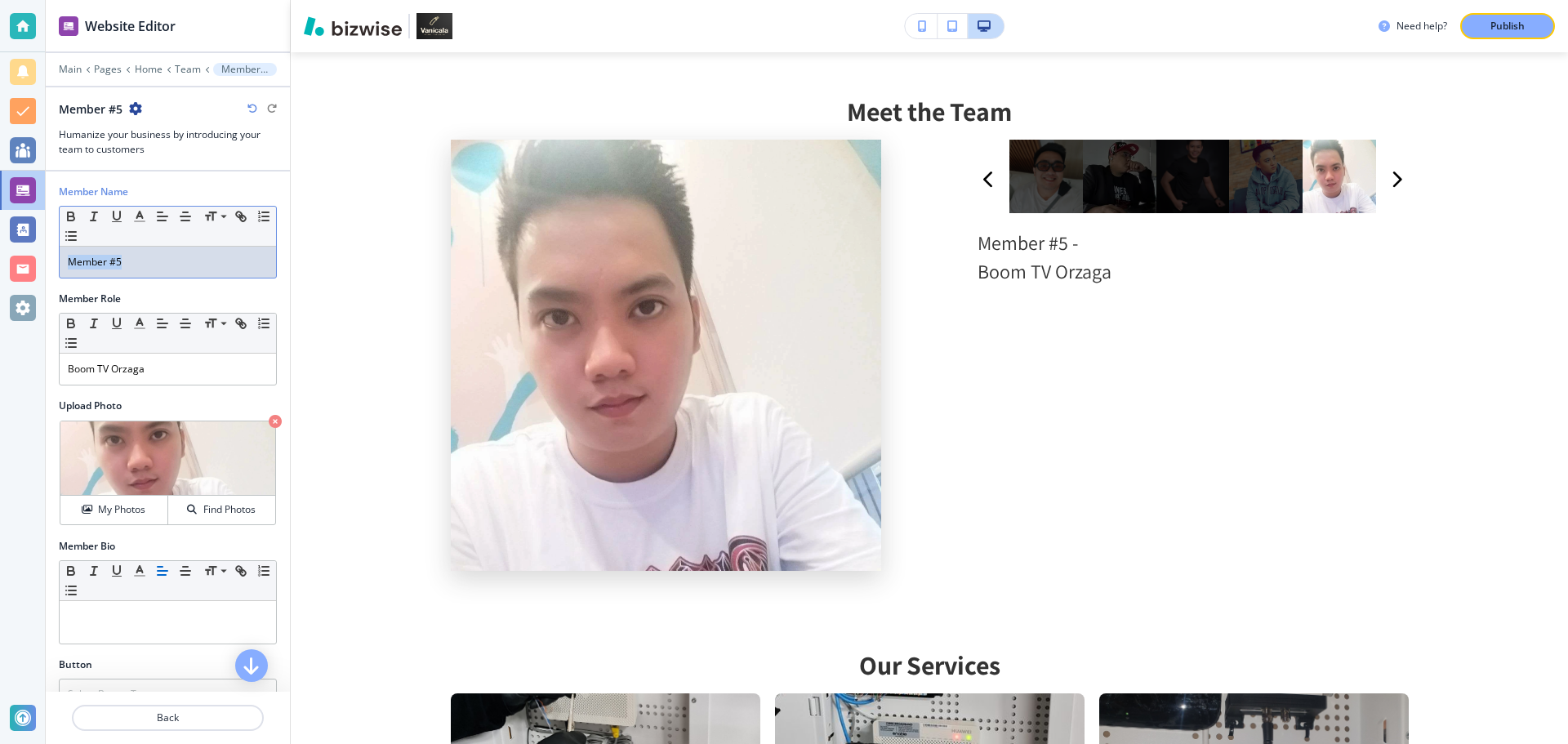
drag, startPoint x: 135, startPoint y: 267, endPoint x: -1, endPoint y: 266, distance: 136.0
click at [0, 0] on html "Website Editor Main Pages Home Team Member #5 Member #5 Humanize your business …" at bounding box center [784, 0] width 1568 height 0
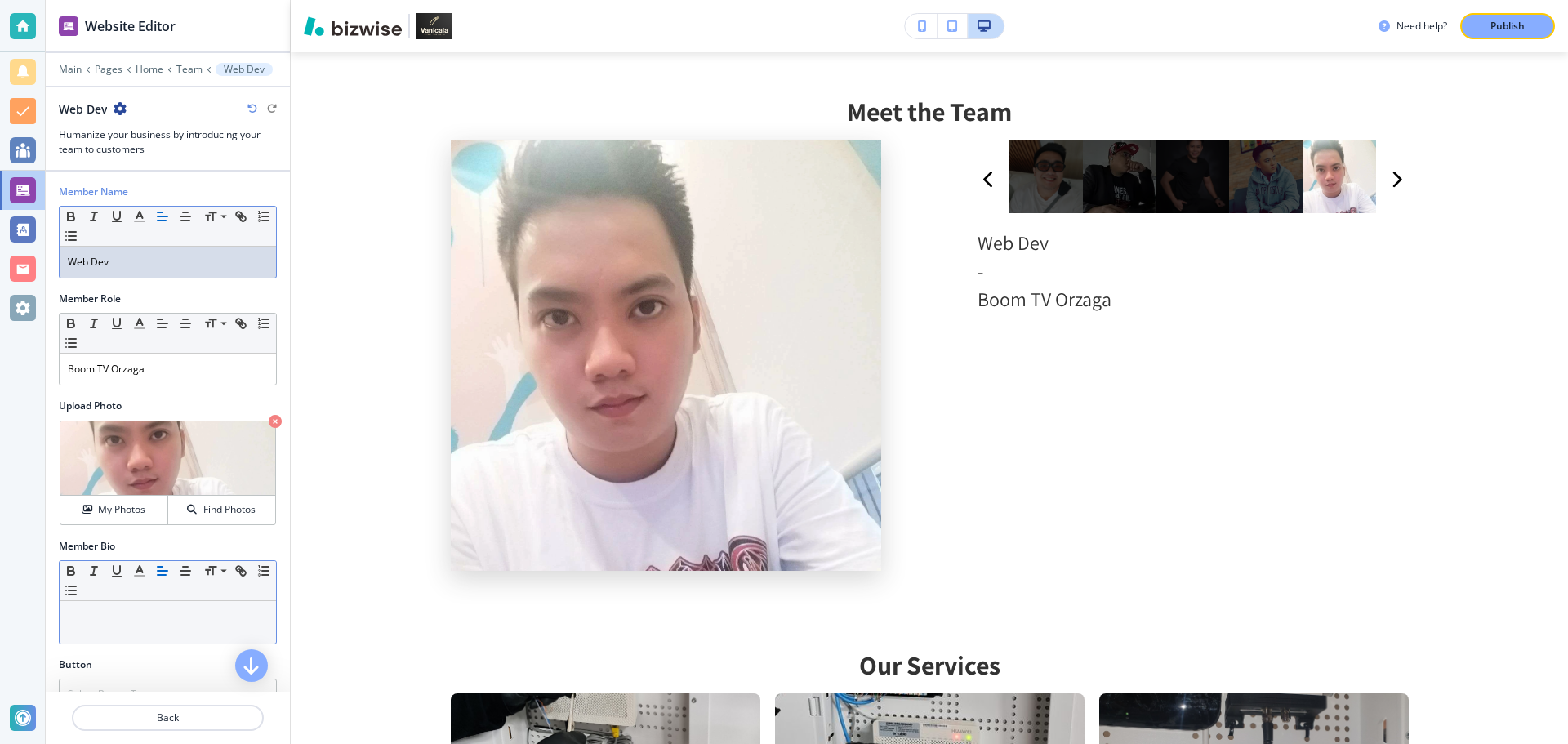
click at [152, 611] on p at bounding box center [168, 616] width 200 height 15
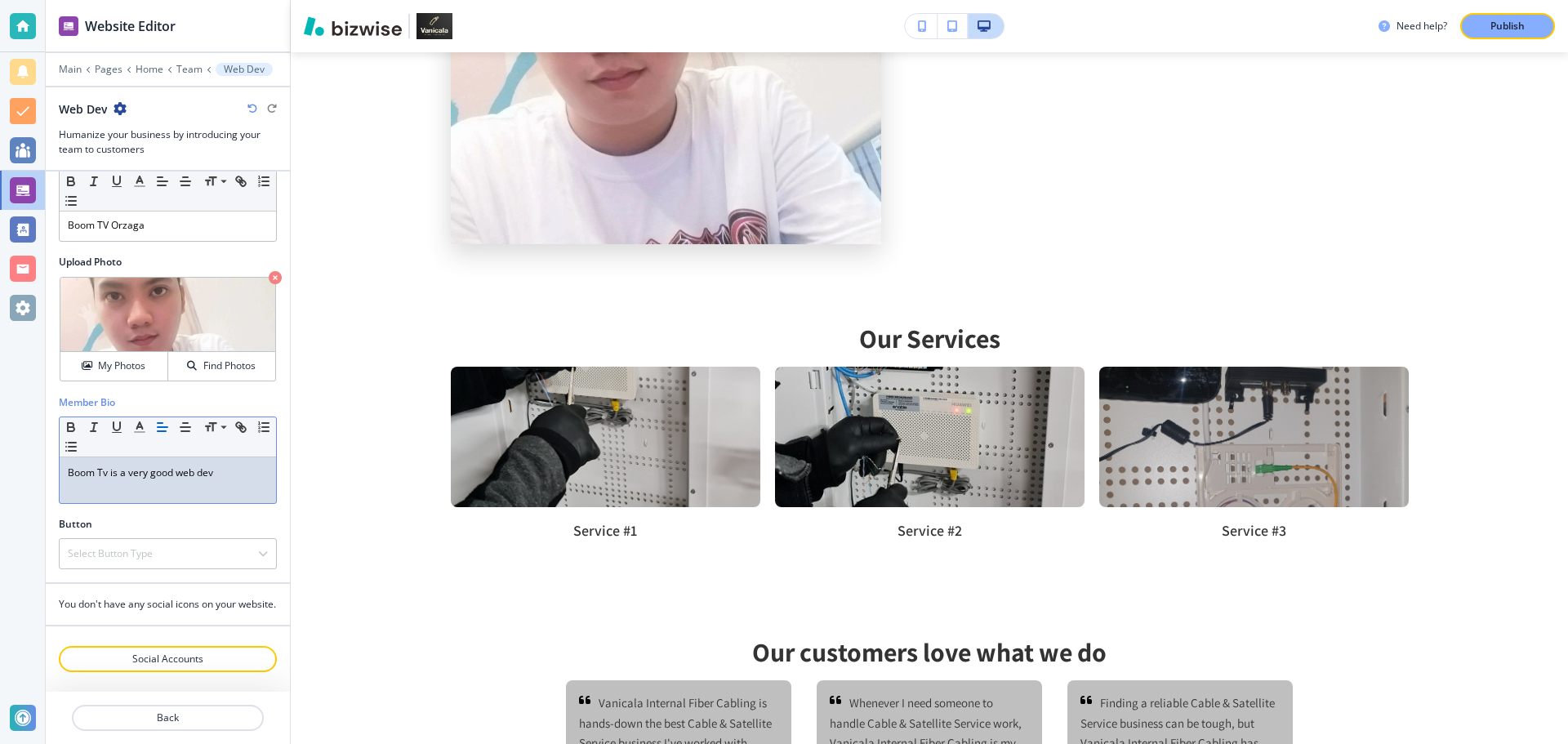
scroll to position [158, 0]
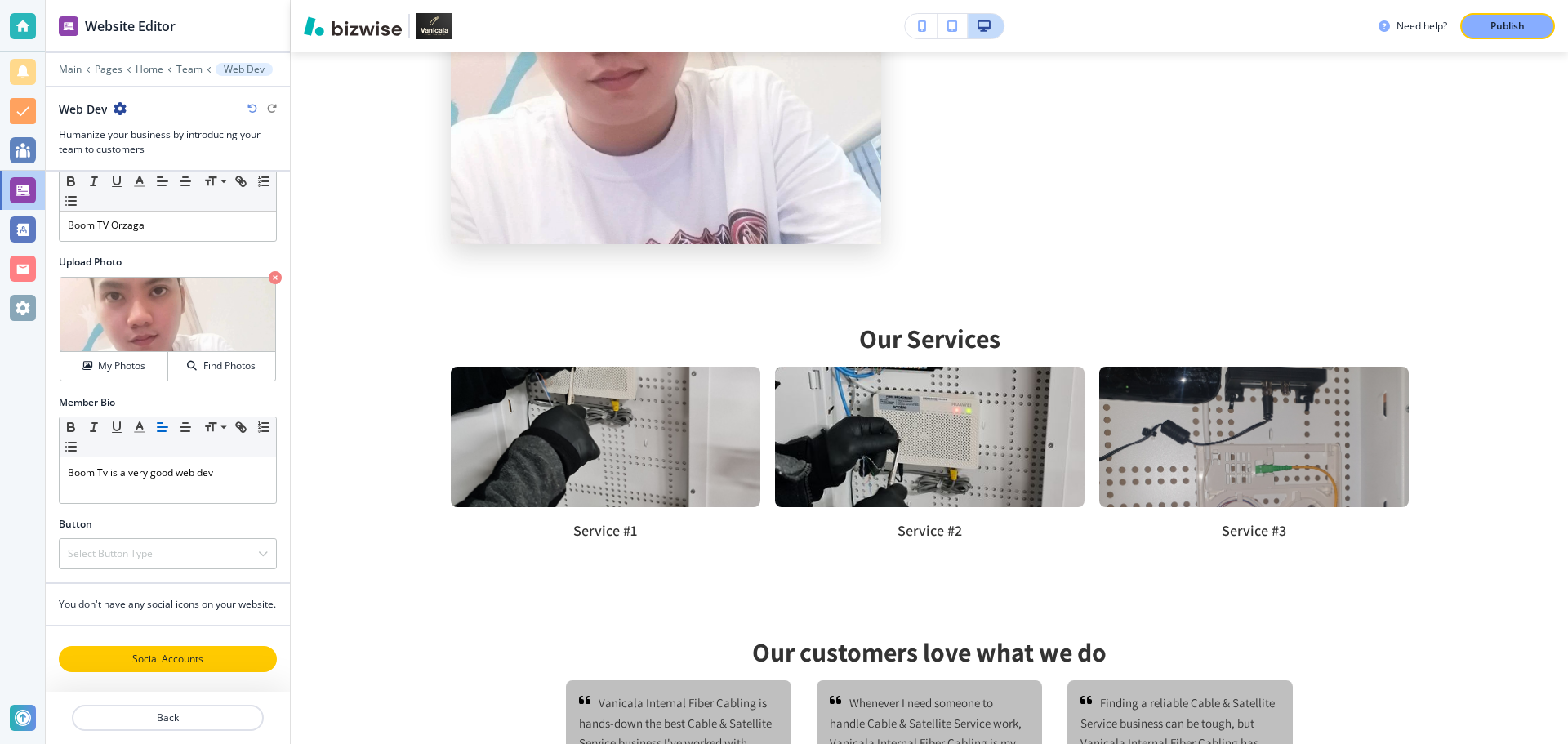
click at [200, 665] on p "Social Accounts" at bounding box center [168, 659] width 215 height 15
click at [210, 706] on button "Back" at bounding box center [168, 717] width 192 height 26
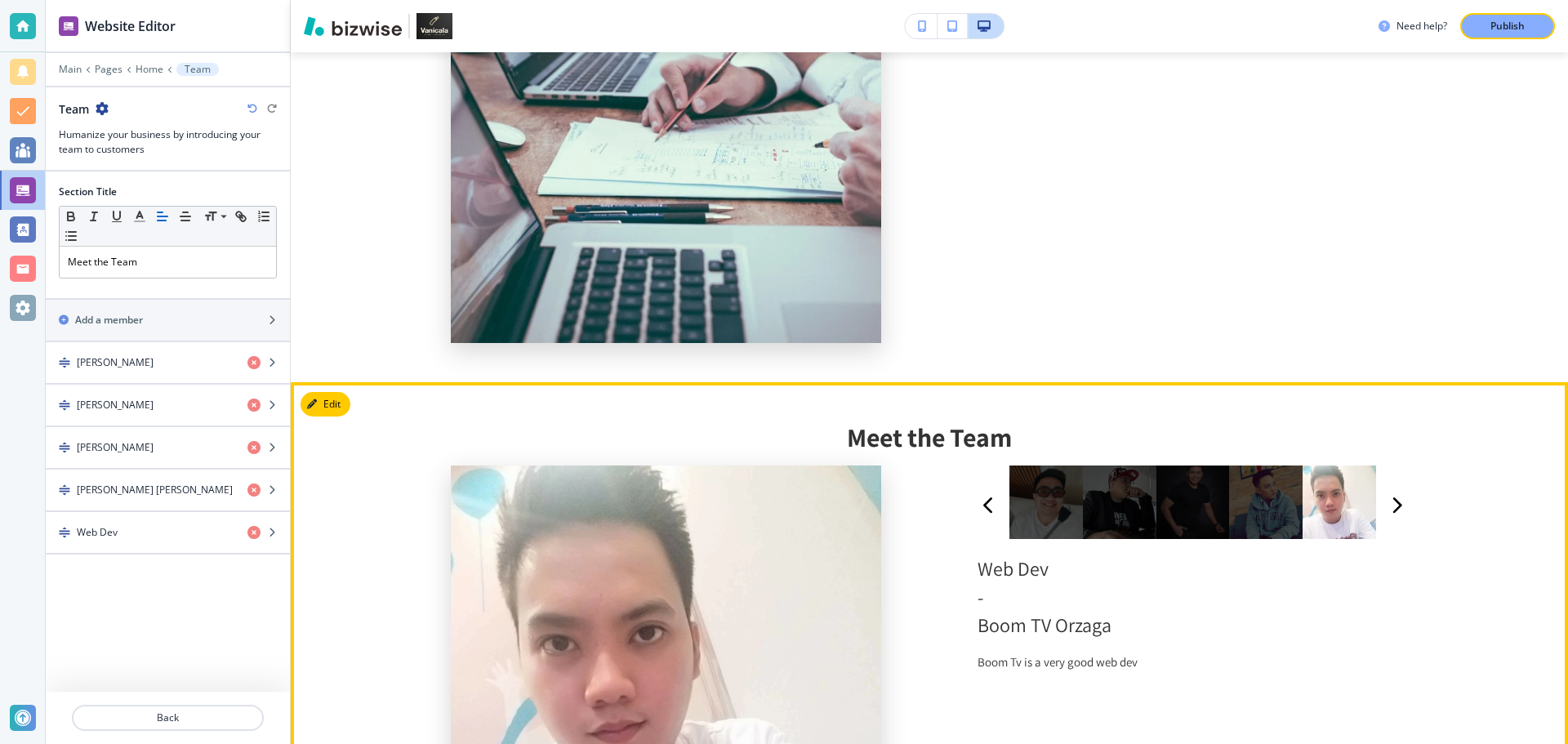
scroll to position [928, 0]
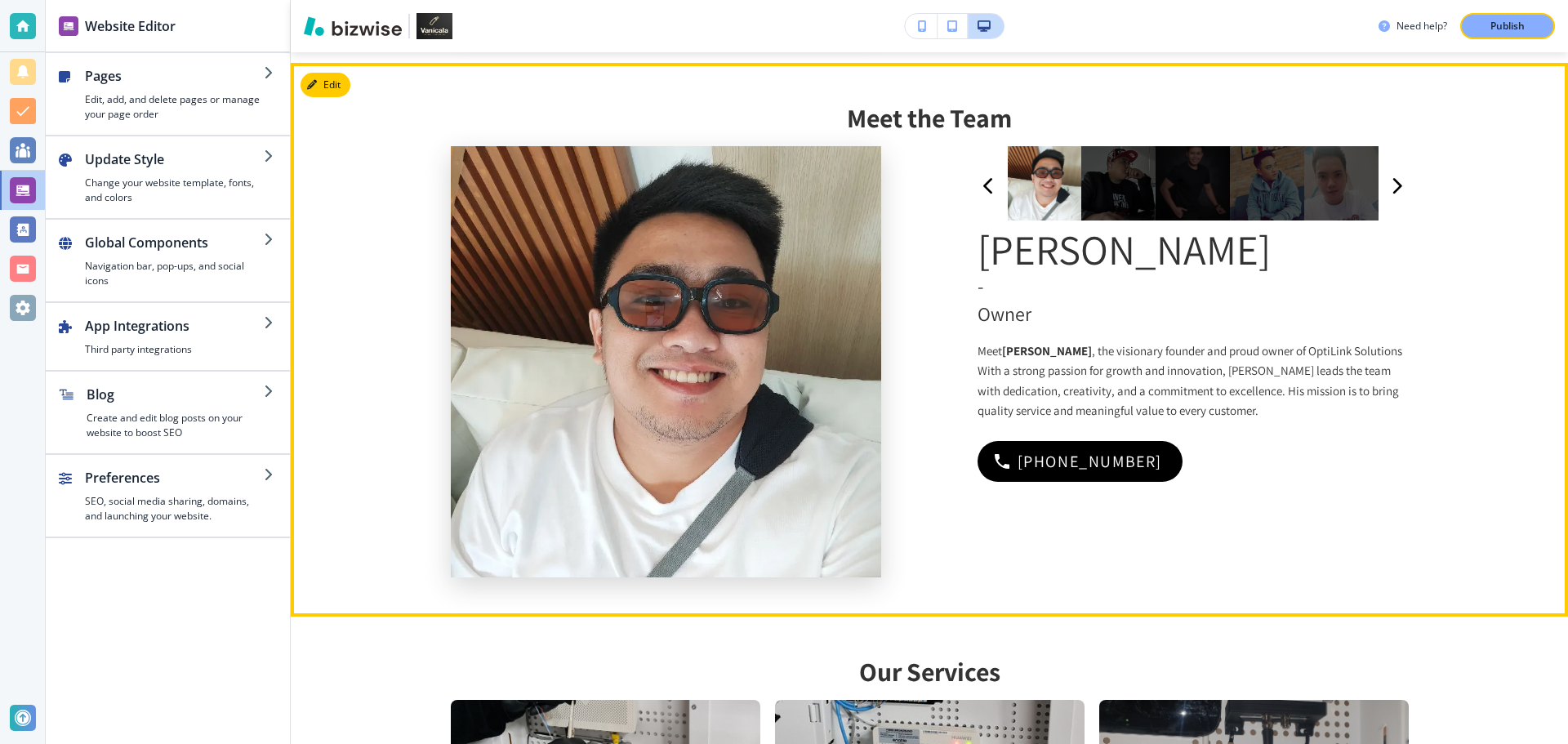
scroll to position [1225, 0]
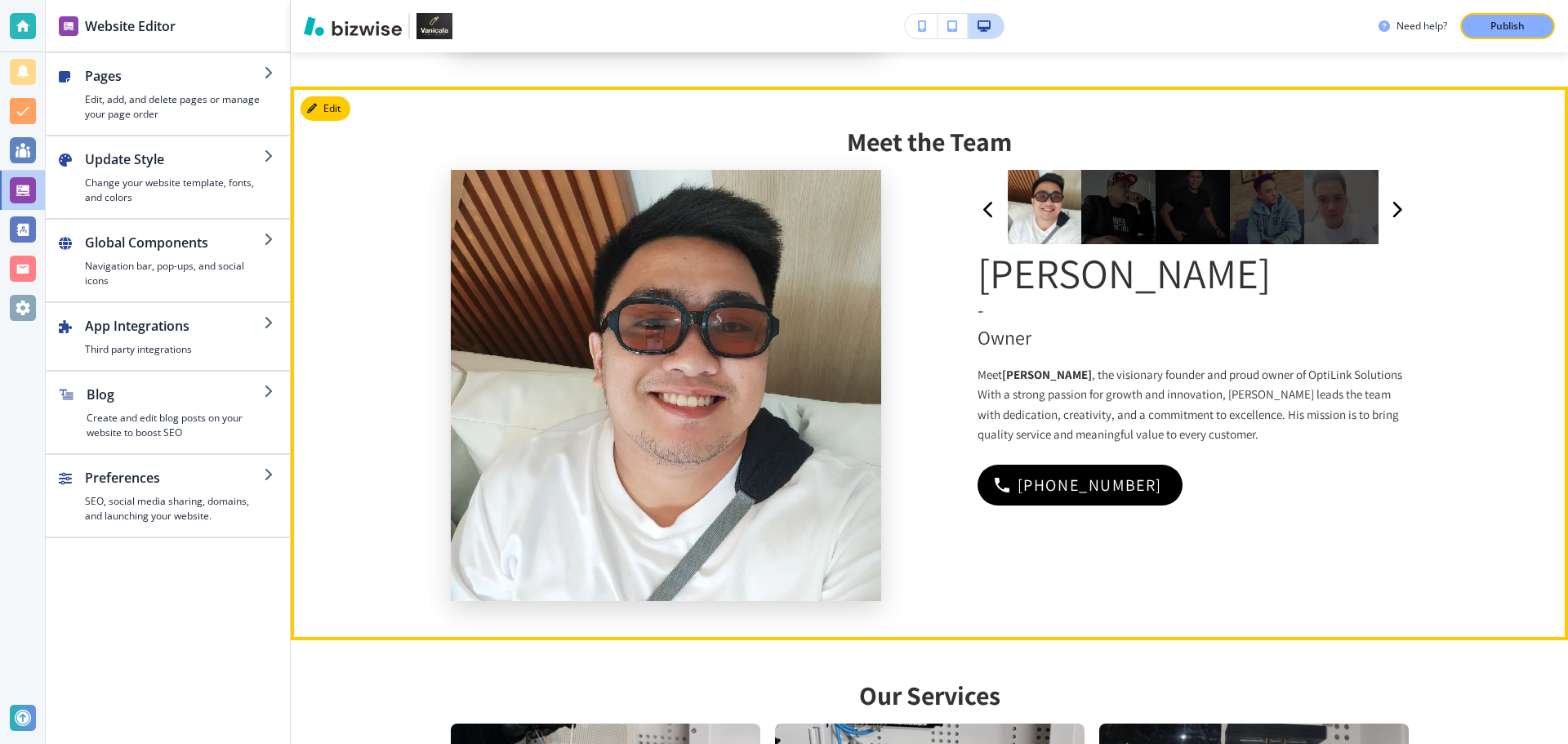
click at [1362, 218] on div at bounding box center [1341, 206] width 74 height 74
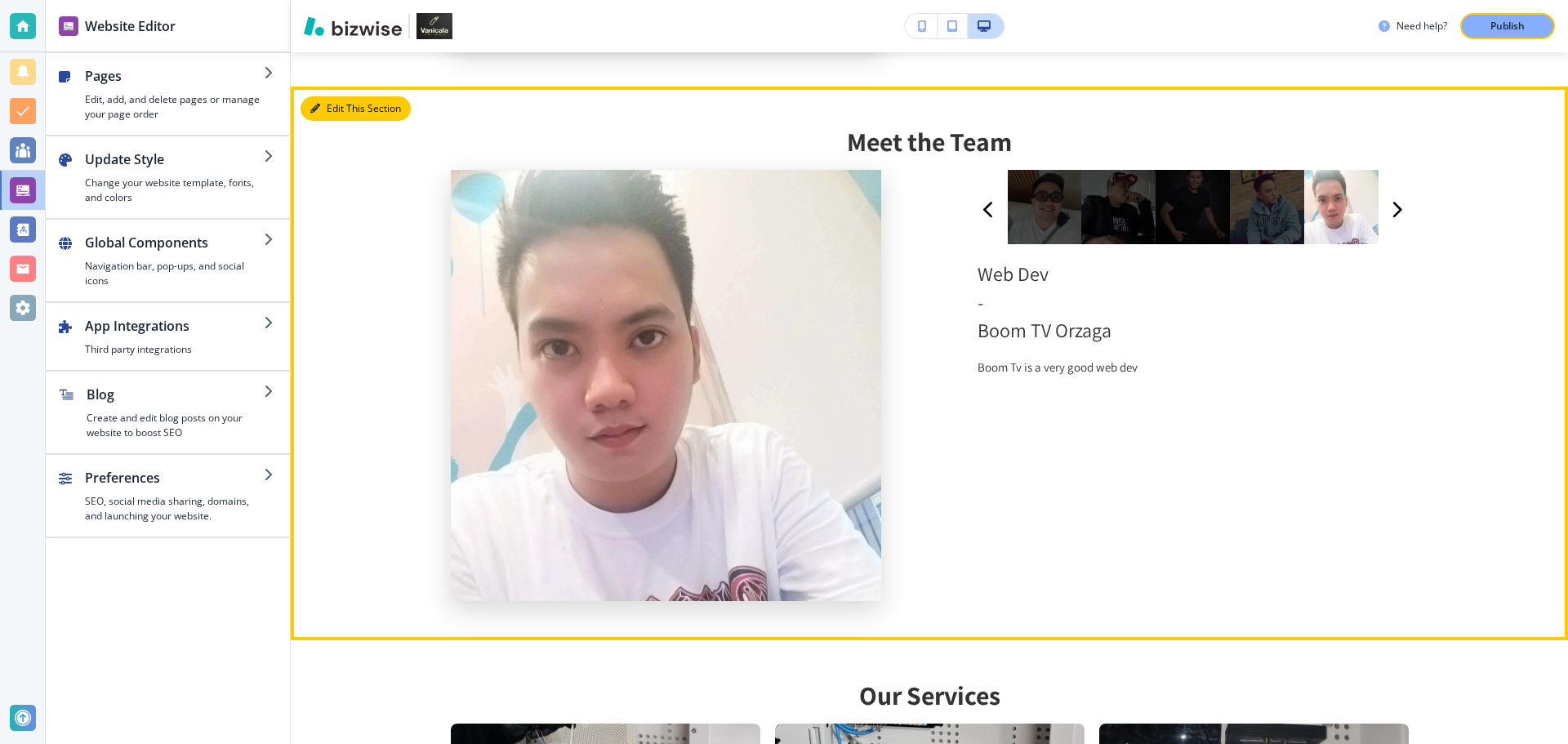
click at [347, 98] on button "Edit This Section" at bounding box center [355, 108] width 110 height 24
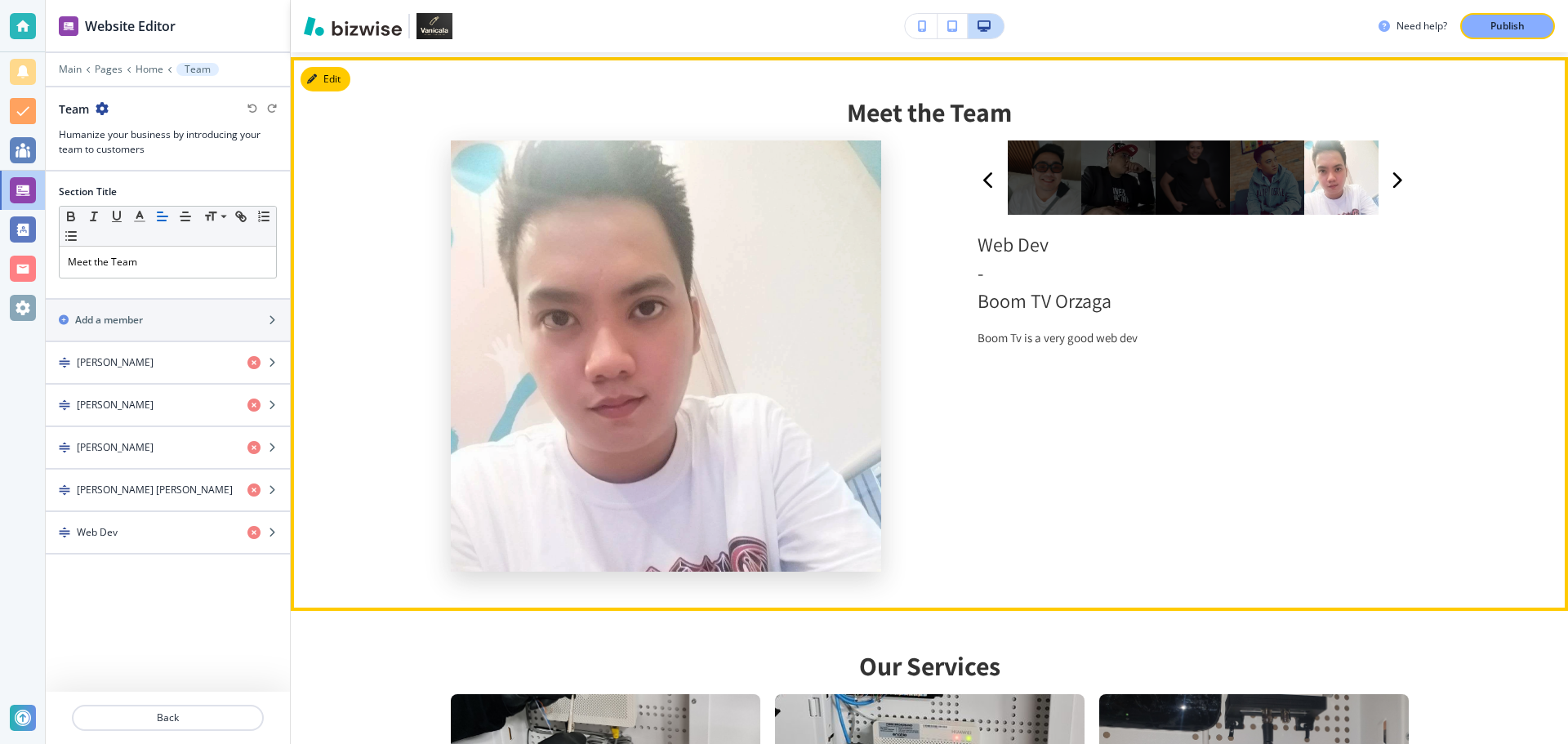
scroll to position [1255, 0]
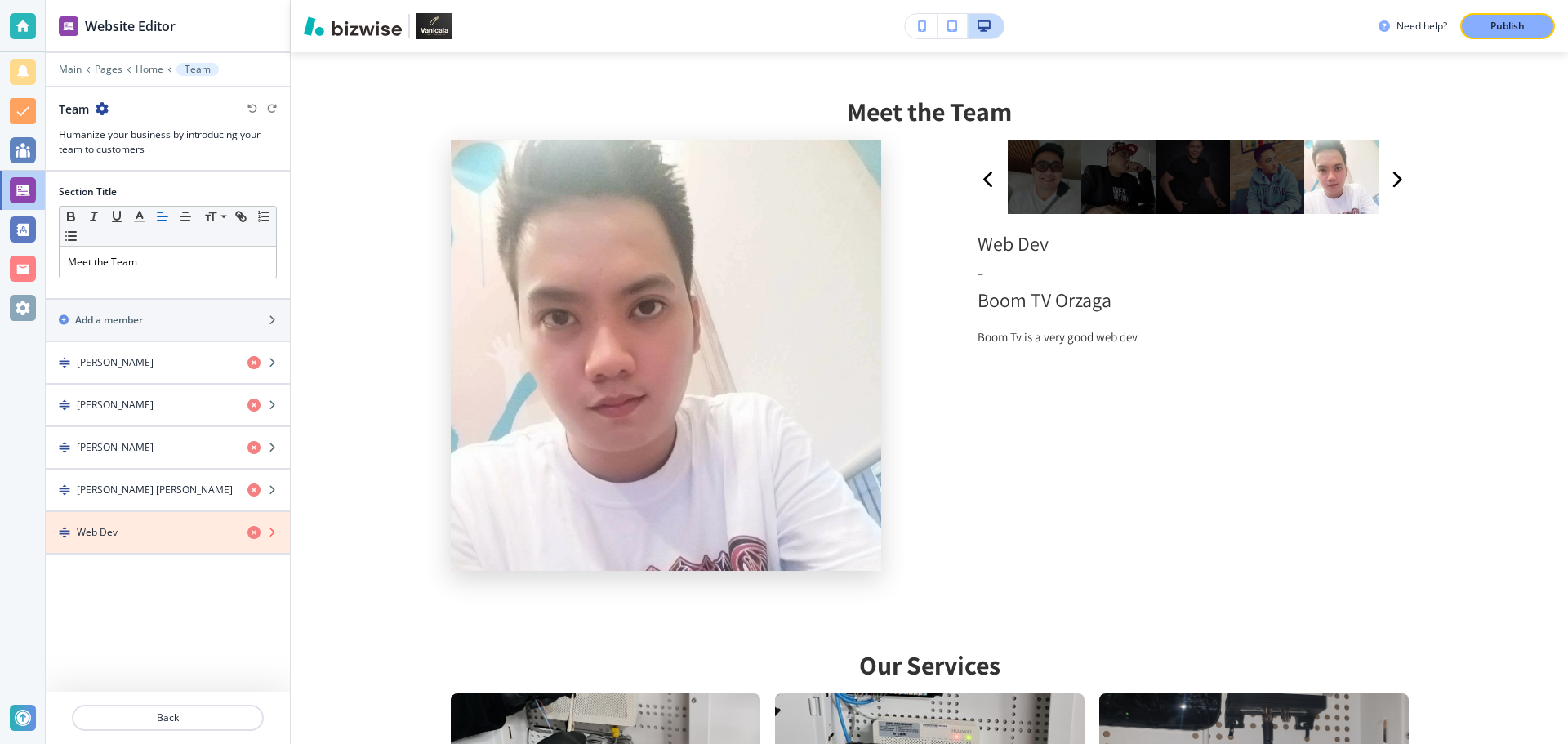
click at [249, 538] on icon "button" at bounding box center [254, 532] width 13 height 13
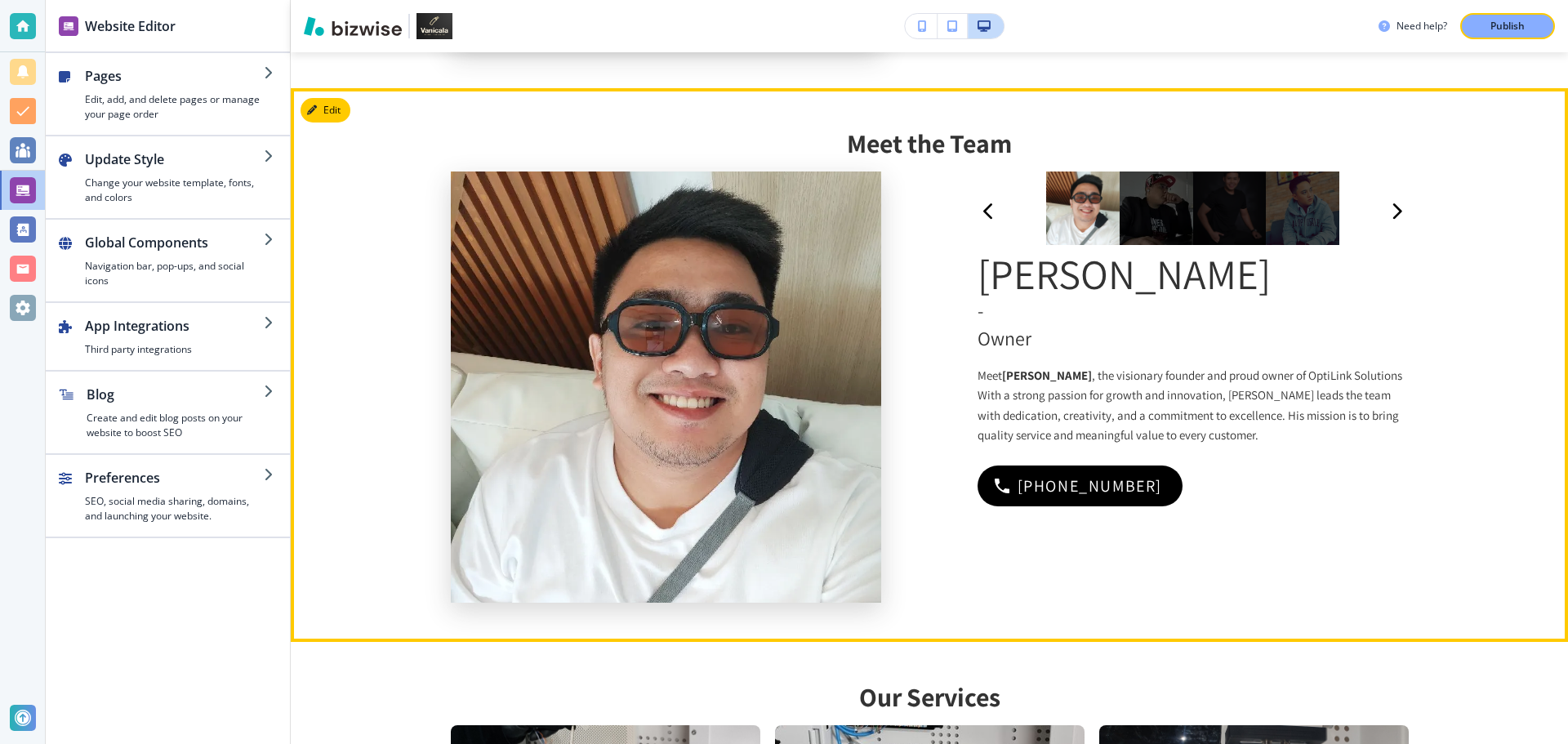
scroll to position [1091, 0]
